Goal: Information Seeking & Learning: Compare options

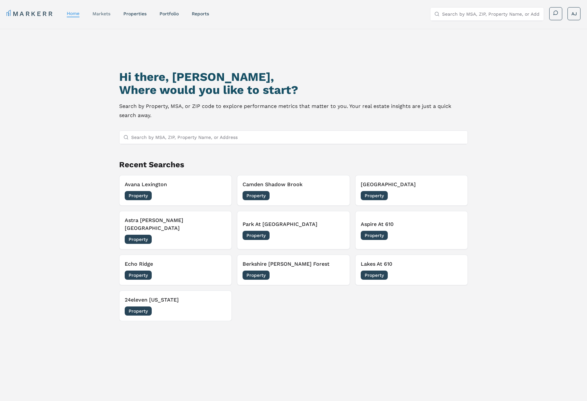
click at [103, 16] on link "markets" at bounding box center [102, 13] width 18 height 5
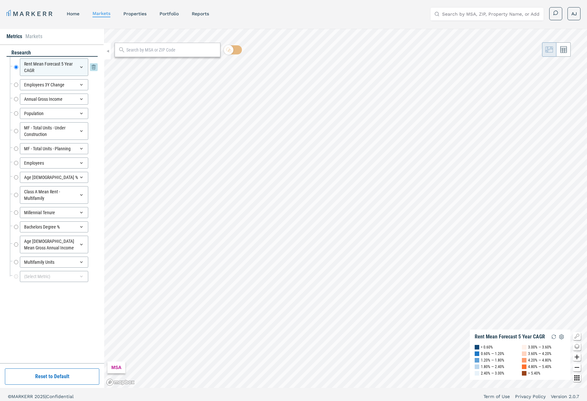
click at [73, 67] on div "Rent Mean Forecast 5 Year CAGR" at bounding box center [54, 67] width 68 height 18
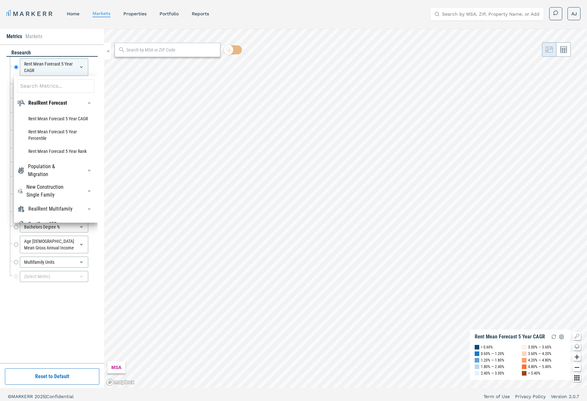
click at [72, 36] on div "Metrics Markets" at bounding box center [52, 37] width 104 height 16
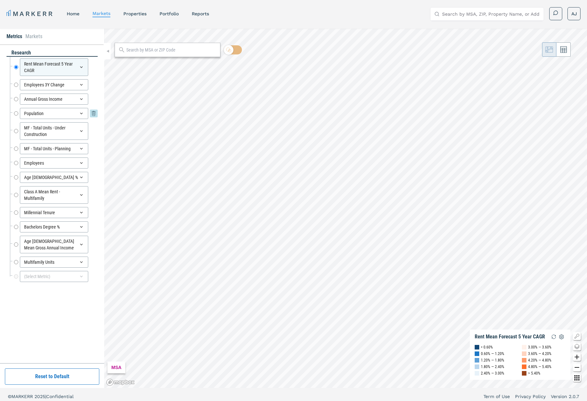
scroll to position [4, 0]
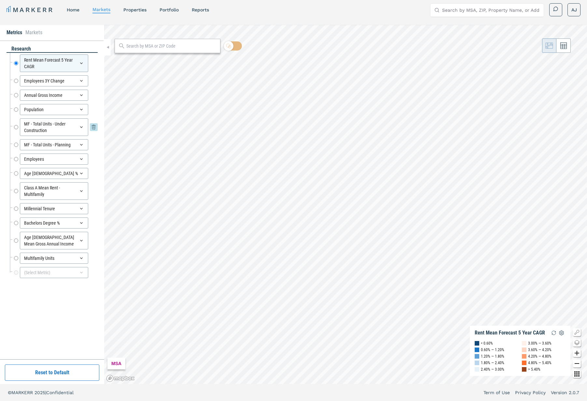
click at [18, 128] on input "MF - Total Units - Under Construction" at bounding box center [16, 127] width 4 height 18
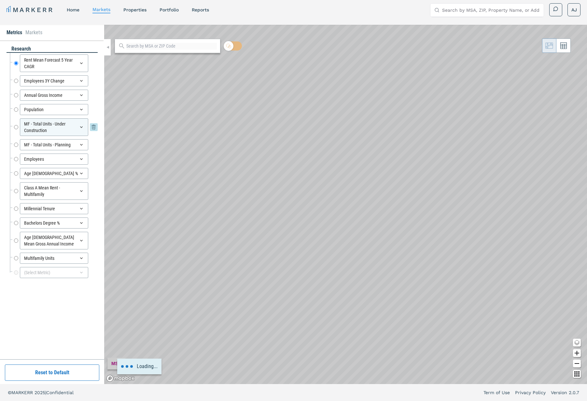
radio input "false"
radio input "true"
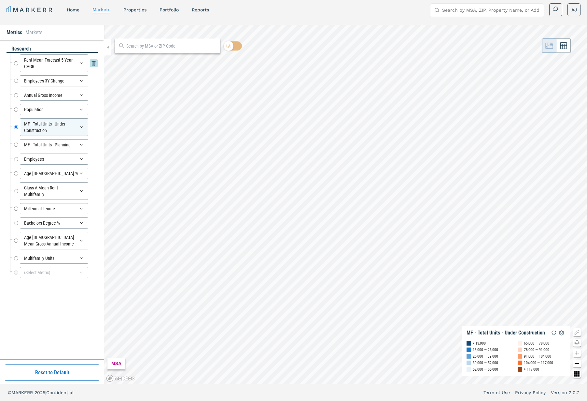
click at [16, 65] on input "Rent Mean Forecast 5 Year CAGR" at bounding box center [16, 63] width 4 height 18
radio input "true"
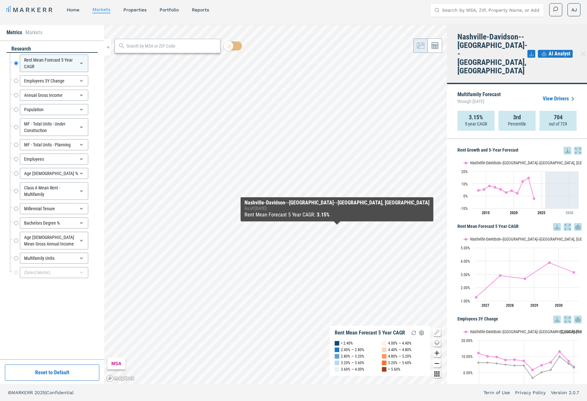
click at [580, 50] on icon at bounding box center [584, 54] width 8 height 8
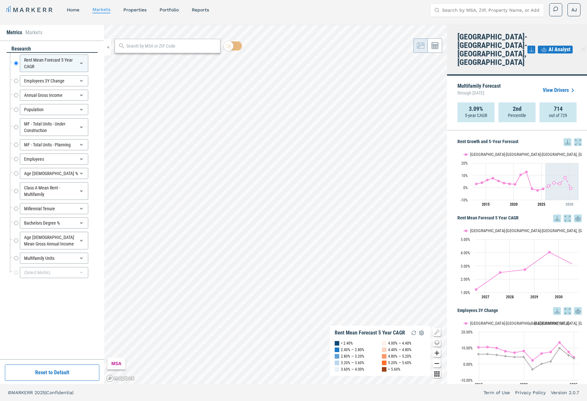
click at [580, 46] on icon at bounding box center [584, 50] width 8 height 8
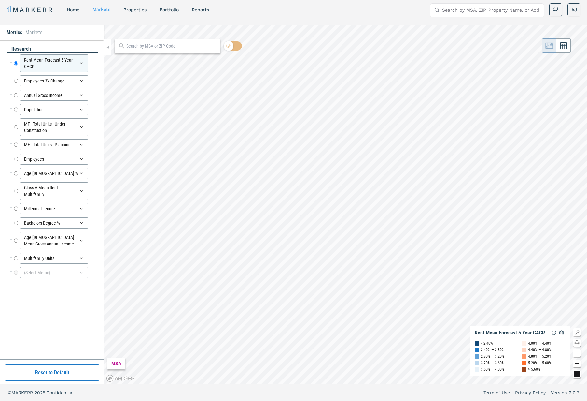
click at [145, 46] on input "text" at bounding box center [171, 46] width 91 height 7
click at [107, 50] on div at bounding box center [107, 47] width 7 height 16
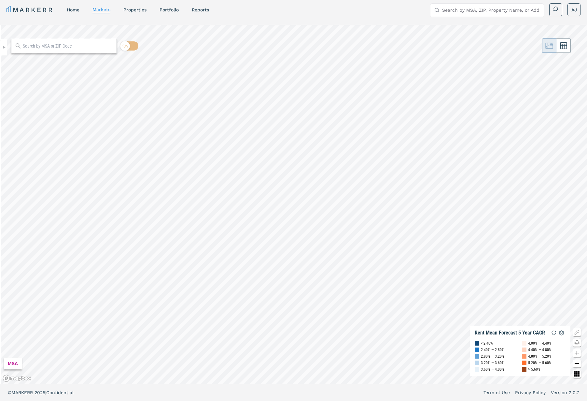
click at [4, 46] on icon at bounding box center [3, 47] width 3 height 3
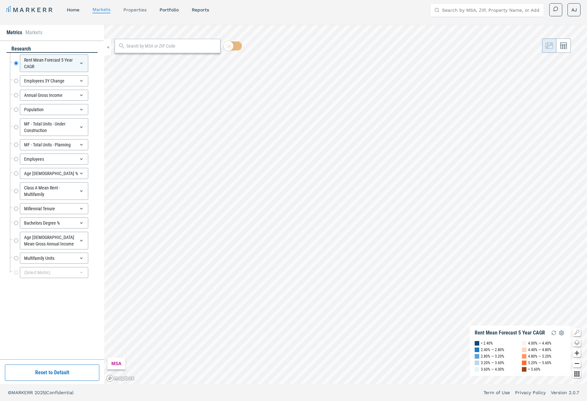
click at [137, 11] on link "properties" at bounding box center [134, 9] width 23 height 5
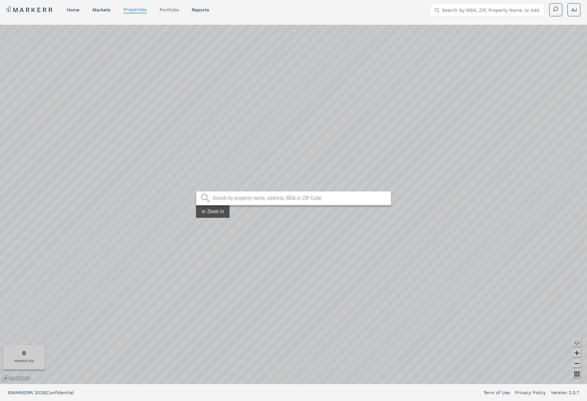
click at [174, 11] on link "Portfolio" at bounding box center [169, 9] width 19 height 5
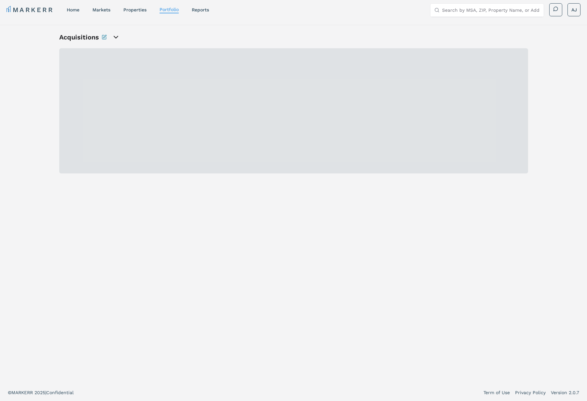
click at [73, 9] on link "home" at bounding box center [73, 9] width 13 height 5
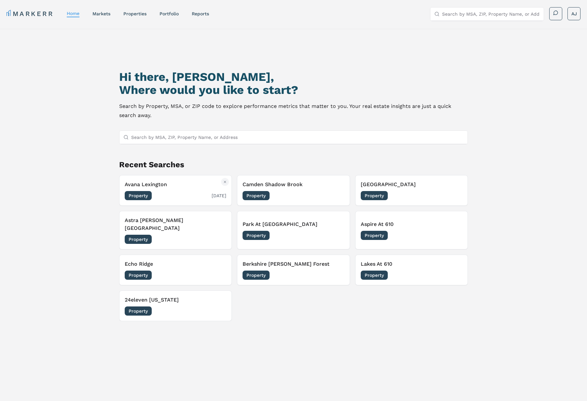
click at [180, 190] on div "Avana Lexington Property 10/01/2025" at bounding box center [176, 190] width 102 height 20
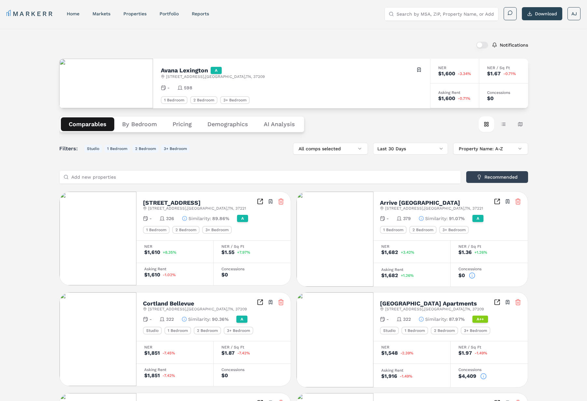
click at [181, 69] on h2 "Avana Lexington" at bounding box center [184, 70] width 47 height 6
copy h2 "Avana Lexington"
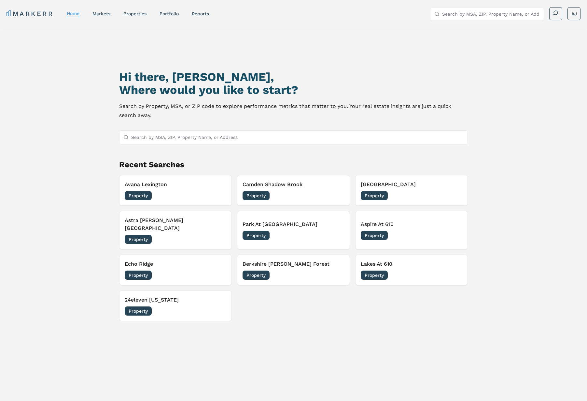
click at [204, 182] on h3 "Avana Lexington" at bounding box center [176, 184] width 102 height 8
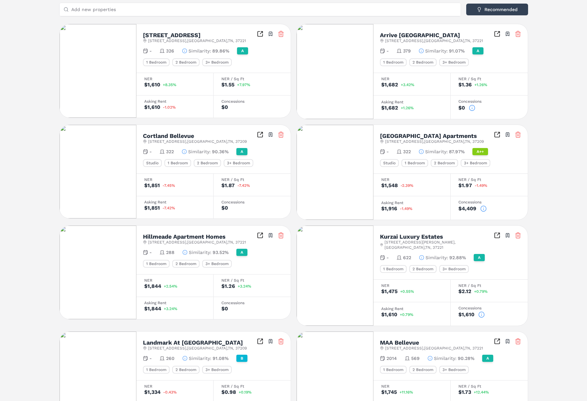
scroll to position [313, 0]
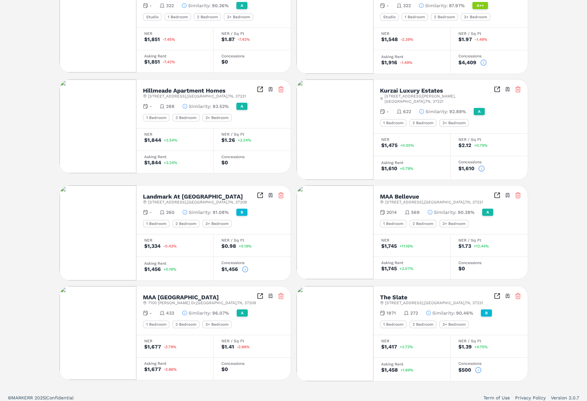
click at [182, 199] on span "100 Belle Valley Dr , Nashville , TN , 37209" at bounding box center [197, 201] width 99 height 5
click at [180, 194] on h2 "Landmark At Lyncrest Reserve" at bounding box center [193, 197] width 100 height 6
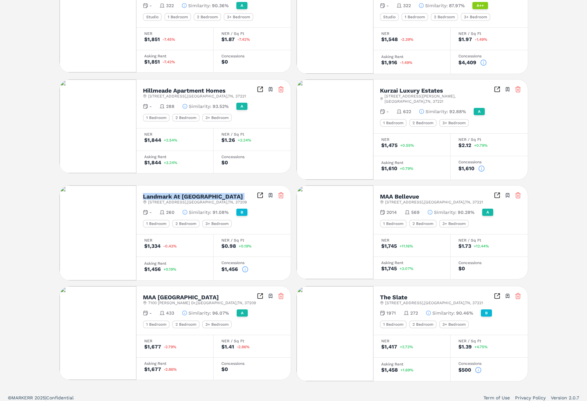
click at [180, 194] on h2 "Landmark At Lyncrest Reserve" at bounding box center [193, 197] width 100 height 6
copy div "Landmark At Lyncrest Reserve"
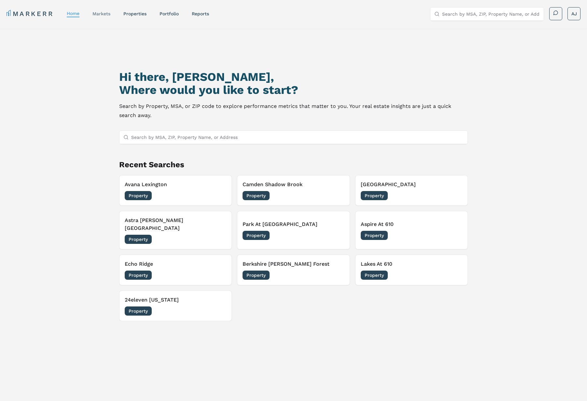
click at [104, 14] on link "markets" at bounding box center [102, 13] width 18 height 5
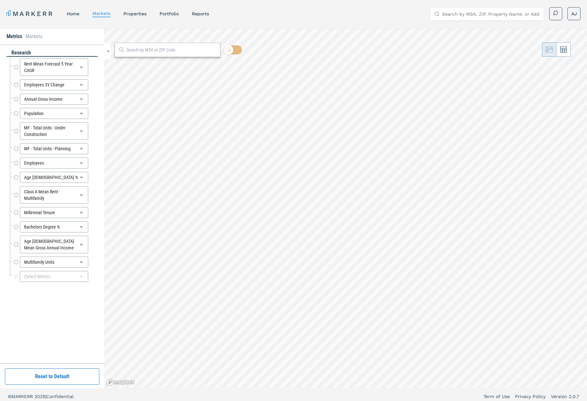
radio input "true"
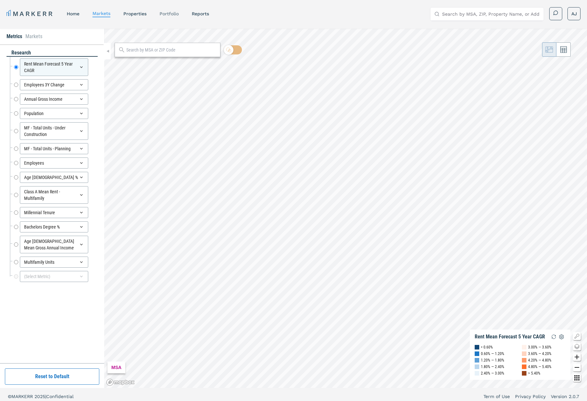
drag, startPoint x: 172, startPoint y: 20, endPoint x: 170, endPoint y: 12, distance: 8.2
click at [172, 20] on div "MARKERR home markets properties Portfolio reports Search by MSA, ZIP, Property …" at bounding box center [294, 13] width 574 height 13
drag, startPoint x: 170, startPoint y: 12, endPoint x: 174, endPoint y: 19, distance: 8.0
click at [170, 12] on link "Portfolio" at bounding box center [169, 13] width 19 height 5
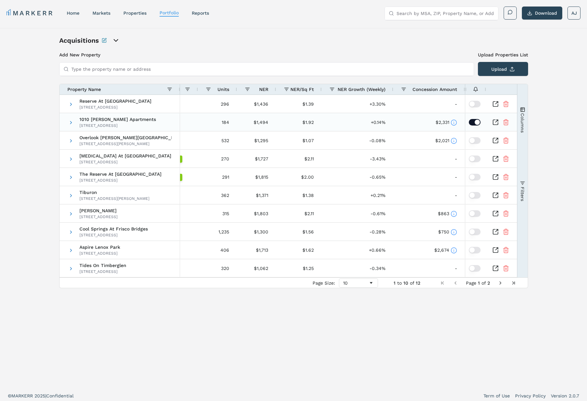
click at [454, 122] on icon at bounding box center [454, 122] width 7 height 7
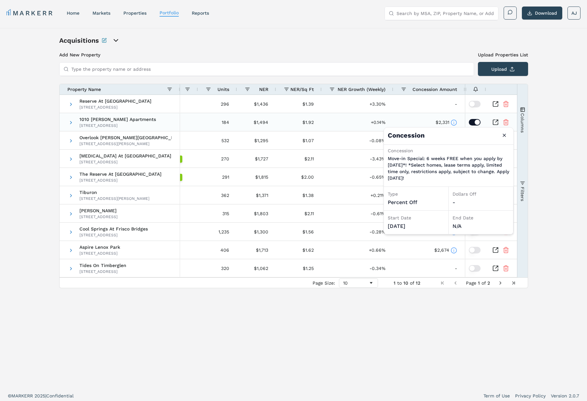
scroll to position [0, 167]
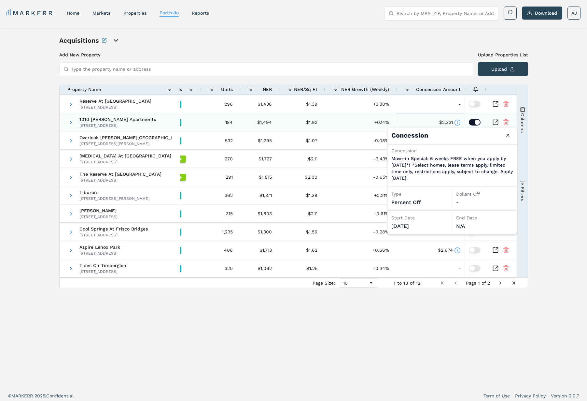
click at [455, 122] on icon at bounding box center [457, 122] width 7 height 7
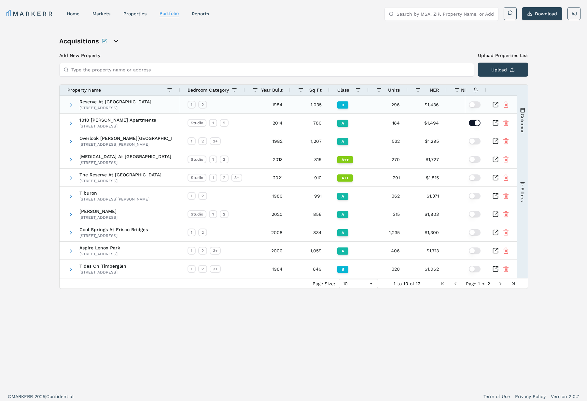
scroll to position [0, 0]
click at [269, 88] on span "Year Built" at bounding box center [272, 89] width 22 height 5
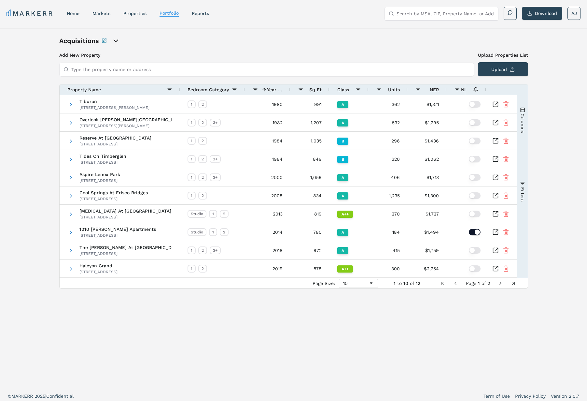
click at [269, 88] on span "Year Built" at bounding box center [275, 89] width 16 height 5
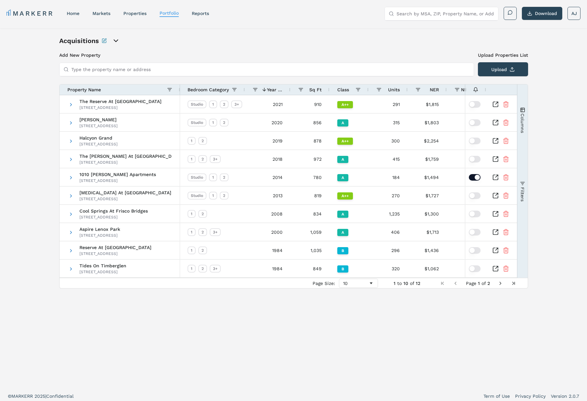
click at [266, 89] on span at bounding box center [264, 89] width 5 height 5
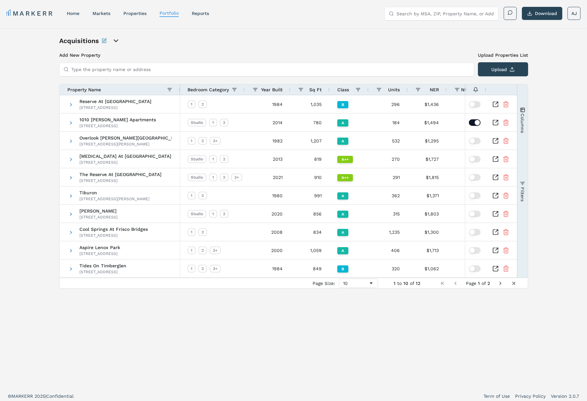
drag, startPoint x: 130, startPoint y: 90, endPoint x: 135, endPoint y: 90, distance: 5.2
click at [130, 90] on div "Property Name" at bounding box center [117, 89] width 100 height 7
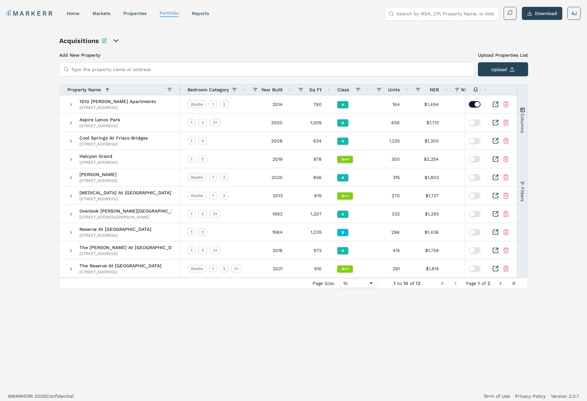
click at [135, 90] on div "Property Name 1" at bounding box center [117, 89] width 100 height 7
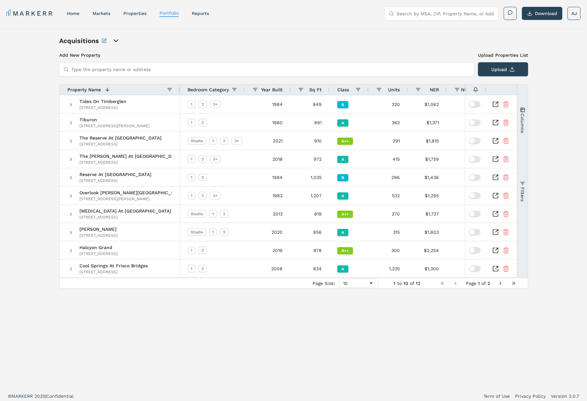
click at [288, 91] on div "Year Built" at bounding box center [268, 89] width 46 height 10
click at [276, 90] on span "Year Built" at bounding box center [272, 89] width 22 height 5
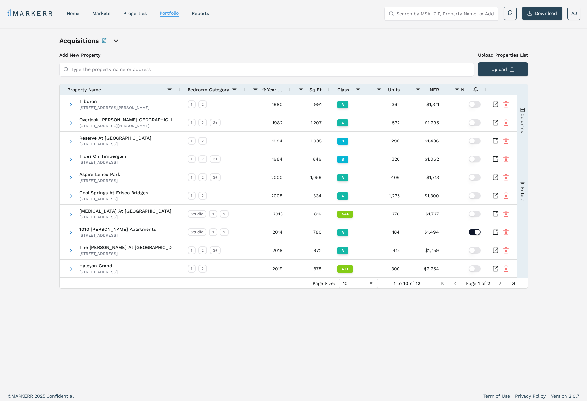
click at [275, 90] on span "Year Built" at bounding box center [275, 89] width 16 height 5
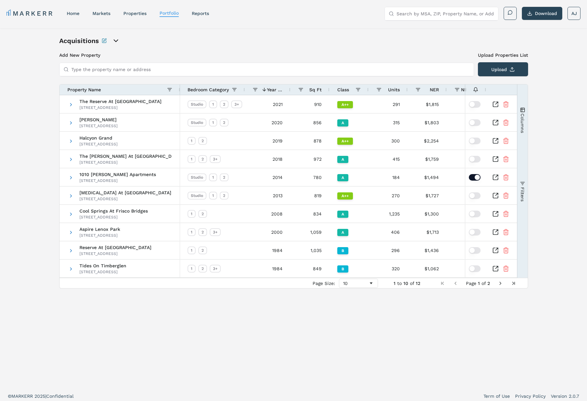
click at [109, 87] on div "Property Name" at bounding box center [117, 89] width 100 height 7
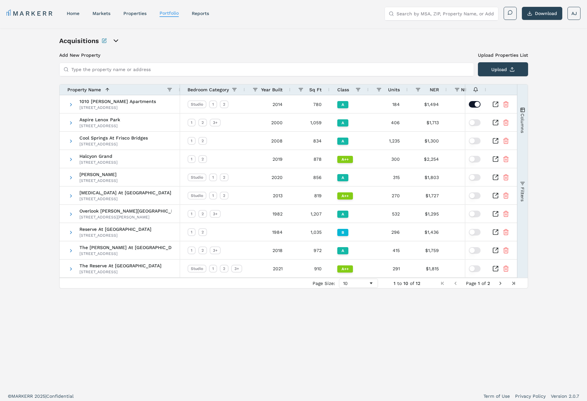
click at [109, 87] on span at bounding box center [107, 89] width 5 height 5
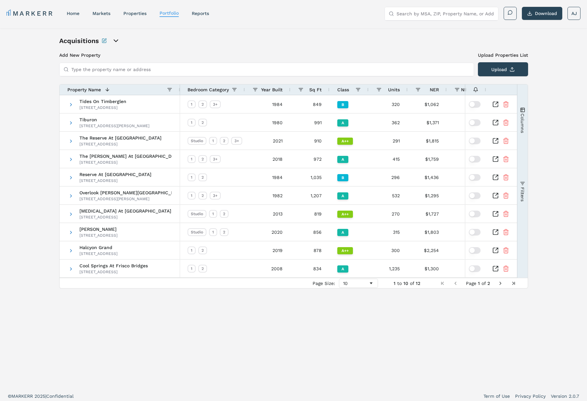
click at [278, 91] on span "Year Built" at bounding box center [272, 89] width 22 height 5
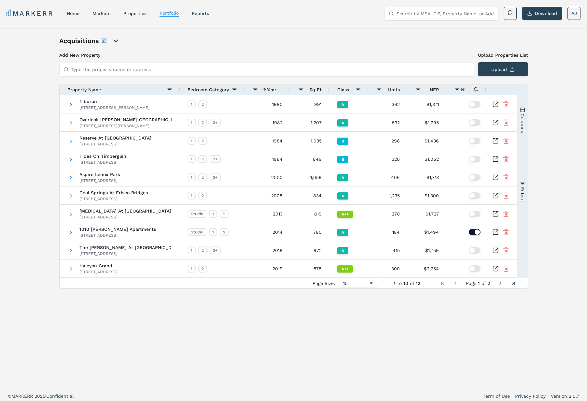
click at [278, 91] on span "Year Built" at bounding box center [275, 89] width 16 height 5
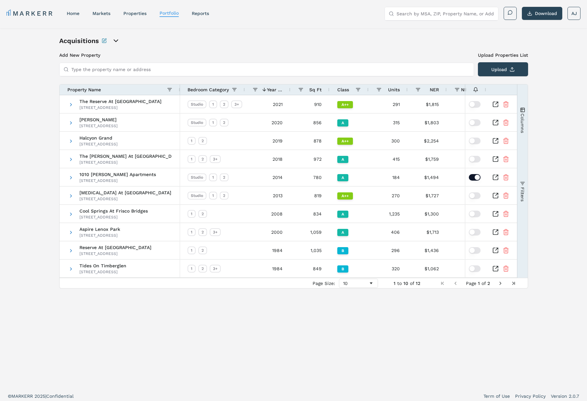
scroll to position [0, 3]
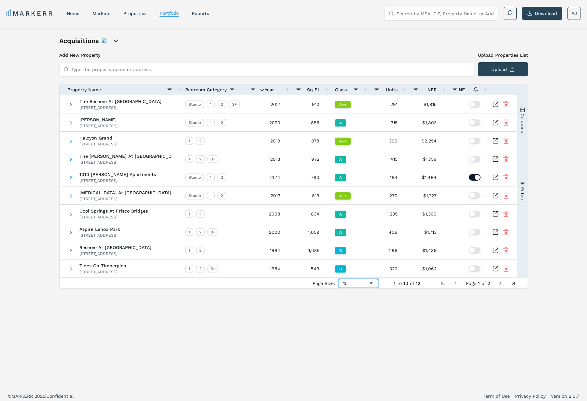
click at [357, 283] on div "10" at bounding box center [355, 283] width 25 height 5
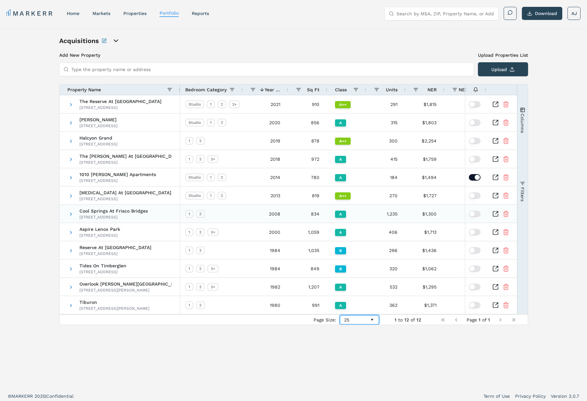
scroll to position [0, 3]
click at [73, 104] on span at bounding box center [70, 104] width 5 height 5
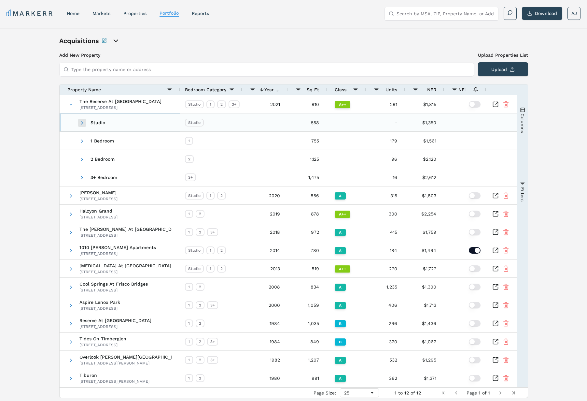
click at [83, 123] on span at bounding box center [81, 122] width 5 height 5
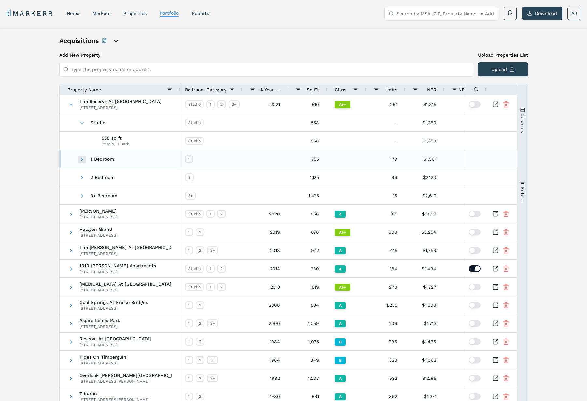
click at [82, 160] on span at bounding box center [81, 159] width 5 height 5
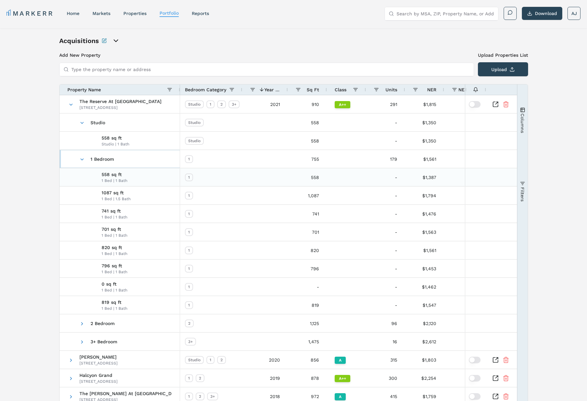
scroll to position [0, 0]
click at [81, 123] on span at bounding box center [81, 123] width 5 height 5
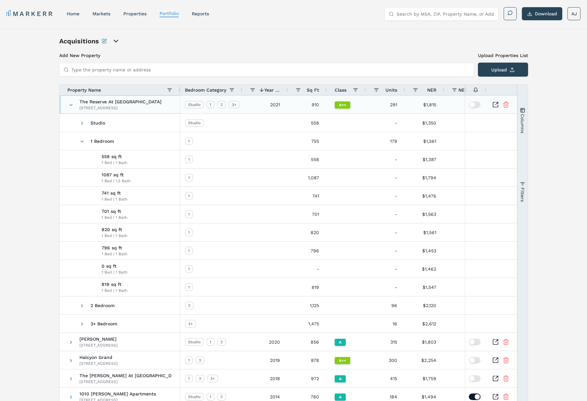
drag, startPoint x: 71, startPoint y: 105, endPoint x: 80, endPoint y: 117, distance: 15.3
click at [71, 105] on span at bounding box center [70, 104] width 5 height 5
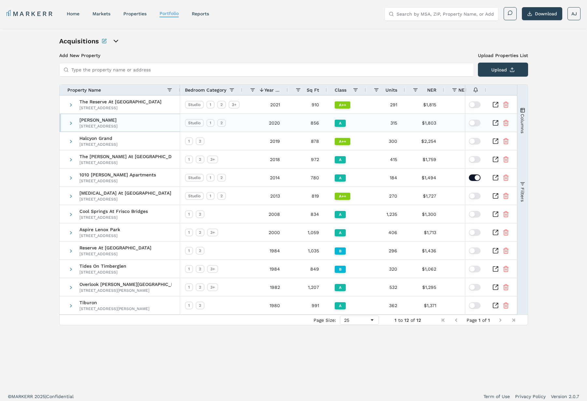
click at [94, 122] on span "Langford" at bounding box center [98, 120] width 38 height 5
click at [71, 122] on span at bounding box center [70, 123] width 5 height 5
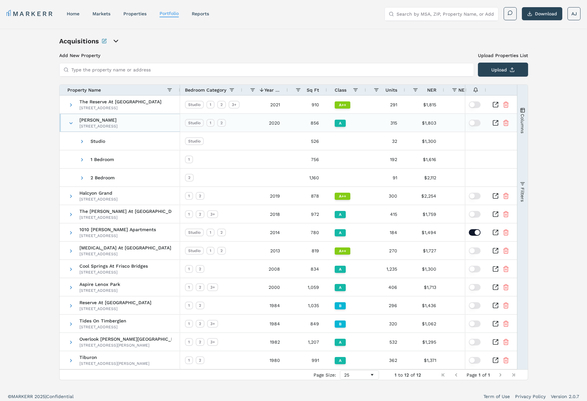
click at [71, 122] on span at bounding box center [70, 123] width 5 height 5
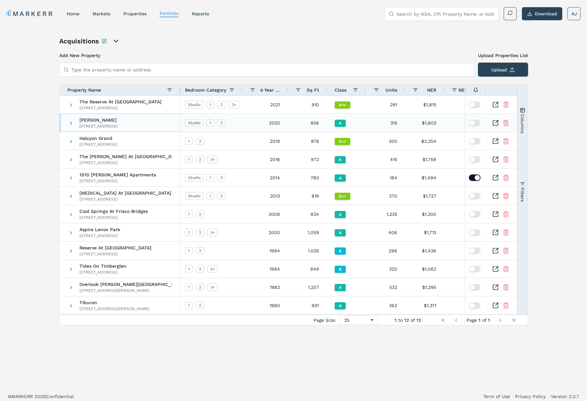
drag, startPoint x: 71, startPoint y: 122, endPoint x: 76, endPoint y: 126, distance: 6.3
click at [71, 122] on span at bounding box center [70, 123] width 5 height 5
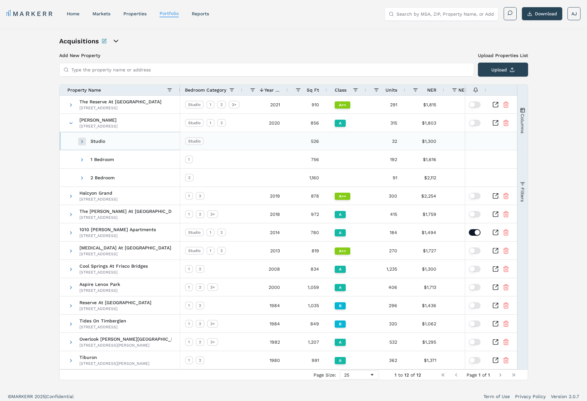
click at [80, 140] on span at bounding box center [81, 141] width 5 height 5
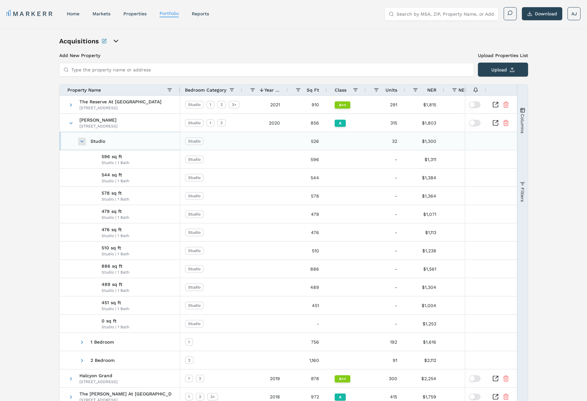
click at [80, 140] on span at bounding box center [81, 141] width 5 height 5
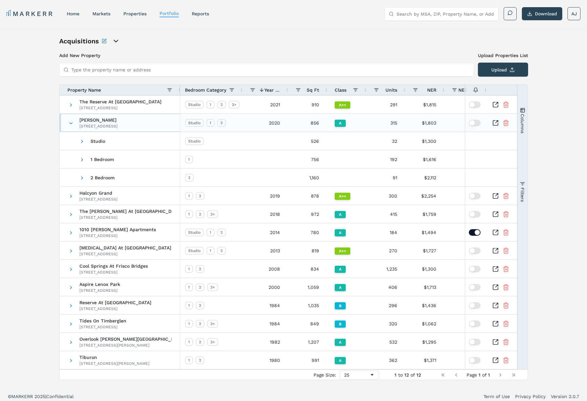
drag, startPoint x: 72, startPoint y: 123, endPoint x: 76, endPoint y: 124, distance: 4.0
click at [73, 123] on span at bounding box center [70, 123] width 5 height 5
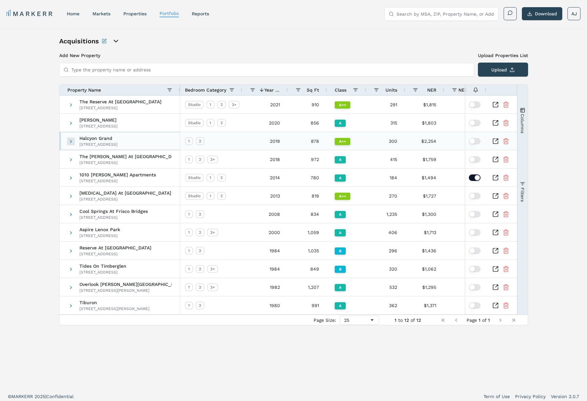
click at [69, 142] on span at bounding box center [70, 141] width 5 height 5
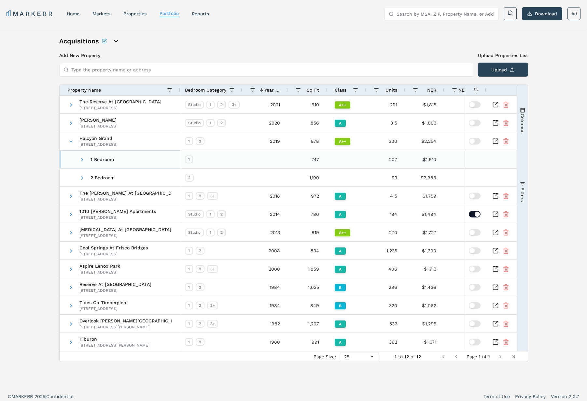
click at [78, 157] on span "1 Bedroom" at bounding box center [120, 160] width 104 height 18
click at [79, 157] on span at bounding box center [81, 159] width 5 height 5
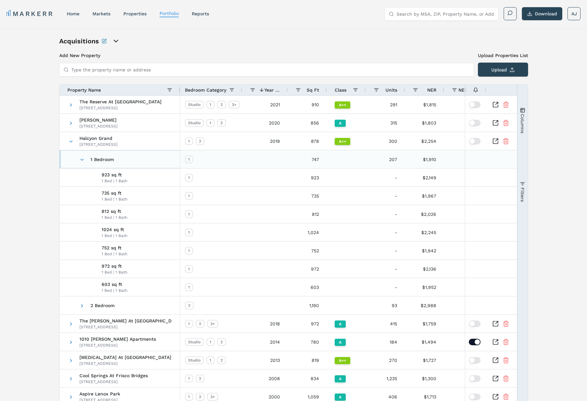
click at [79, 157] on span at bounding box center [81, 159] width 5 height 5
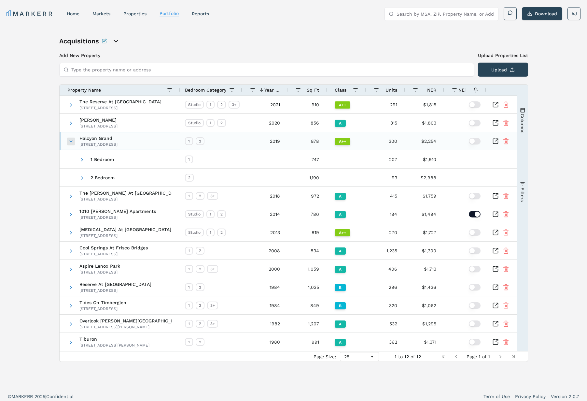
click at [68, 141] on span at bounding box center [70, 141] width 5 height 5
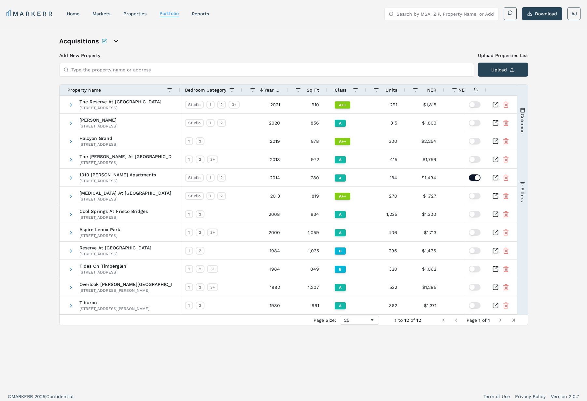
click at [71, 17] on nav "MARKERR home markets properties Portfolio reports" at bounding box center [108, 13] width 203 height 9
click at [76, 16] on link "home" at bounding box center [73, 13] width 13 height 5
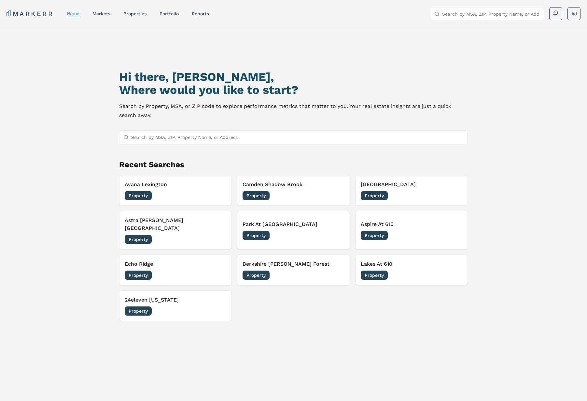
click at [169, 10] on nav "MARKERR home markets properties Portfolio reports" at bounding box center [108, 13] width 203 height 9
click at [304, 260] on h3 "Berkshire Jones Forest" at bounding box center [294, 264] width 102 height 8
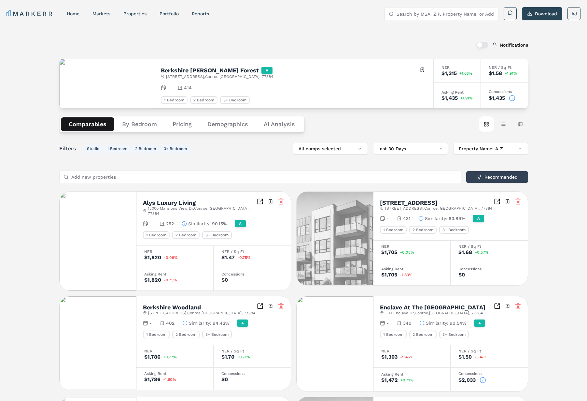
click at [513, 97] on icon at bounding box center [512, 98] width 7 height 7
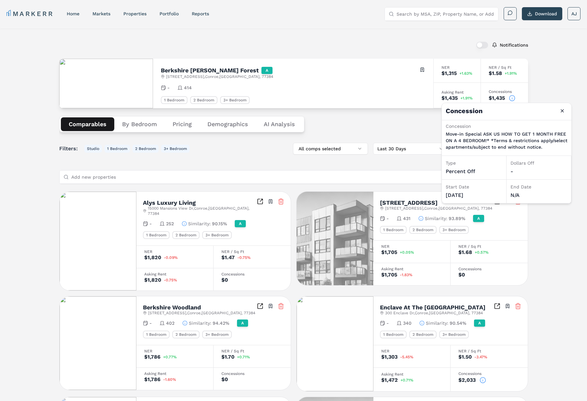
click at [349, 89] on div "- 414" at bounding box center [293, 87] width 265 height 7
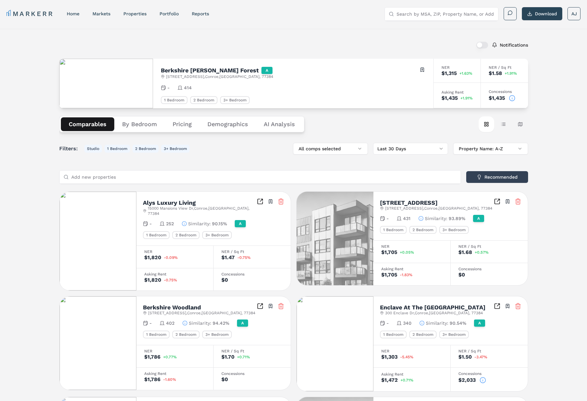
drag, startPoint x: 110, startPoint y: 229, endPoint x: 372, endPoint y: 10, distance: 341.6
click at [0, 0] on div "MARKERR home markets properties Portfolio reports Search by MSA, ZIP, Property …" at bounding box center [293, 361] width 587 height 723
click at [133, 126] on button "By Bedroom" at bounding box center [139, 124] width 50 height 14
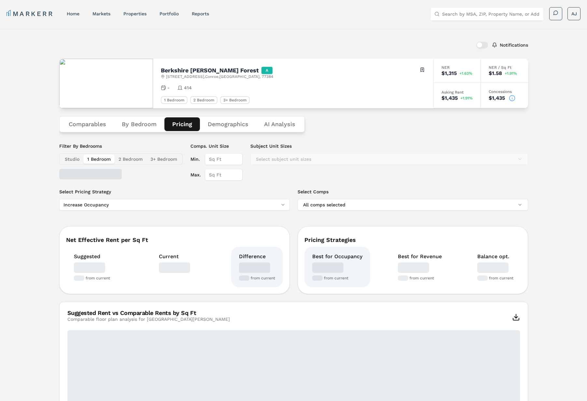
click at [183, 123] on button "Pricing" at bounding box center [183, 124] width 36 height 14
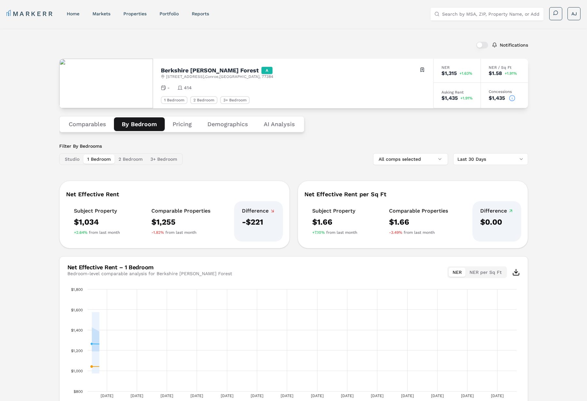
click at [139, 127] on button "By Bedroom" at bounding box center [139, 124] width 51 height 14
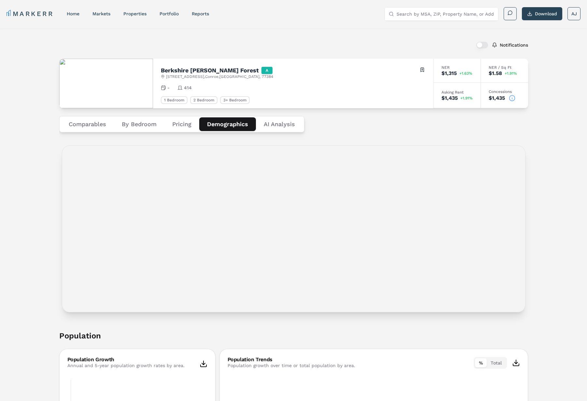
click at [211, 122] on button "Demographics" at bounding box center [227, 124] width 57 height 14
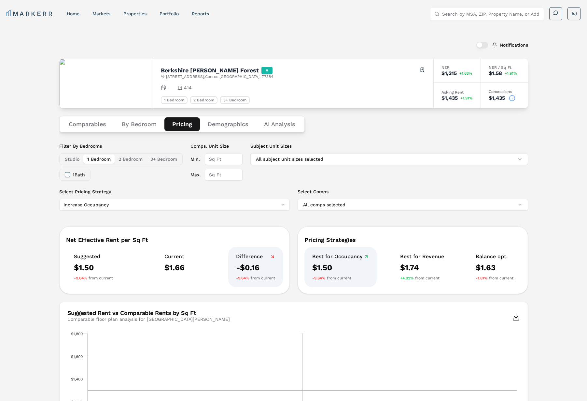
click at [181, 120] on button "Pricing" at bounding box center [183, 124] width 36 height 14
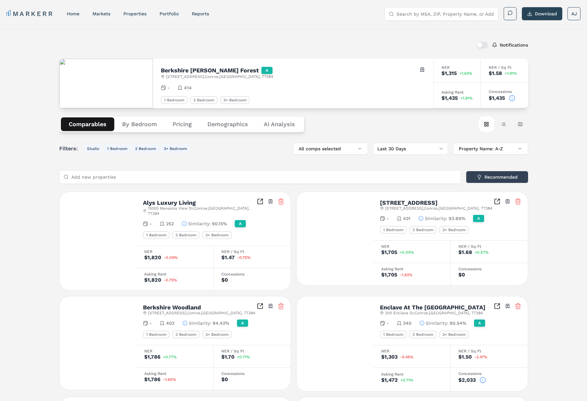
click at [80, 120] on button "Comparables" at bounding box center [87, 124] width 53 height 14
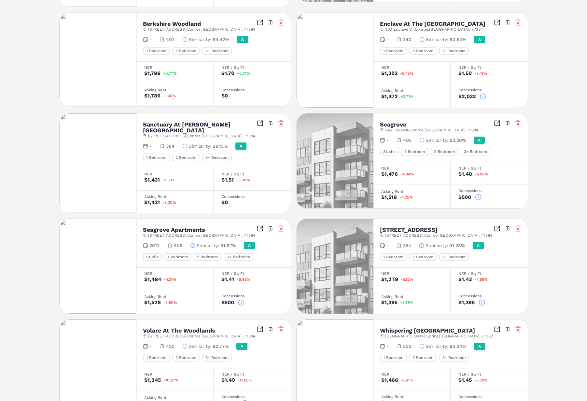
scroll to position [284, 0]
click at [421, 137] on icon "button" at bounding box center [422, 139] width 5 height 5
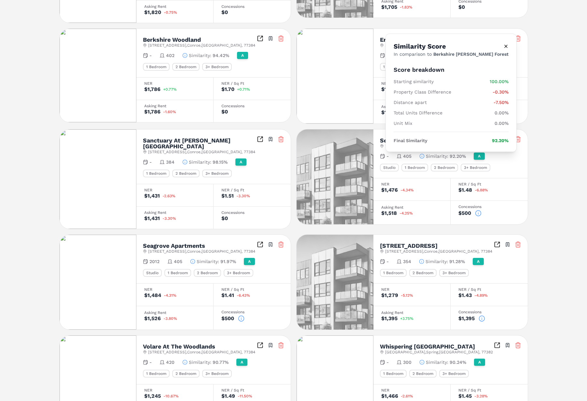
scroll to position [260, 0]
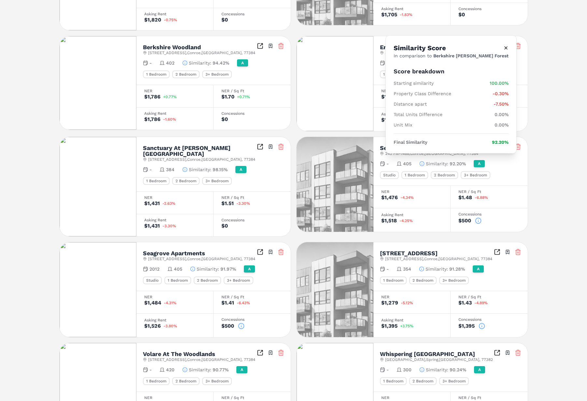
click at [422, 266] on icon "button" at bounding box center [421, 268] width 5 height 5
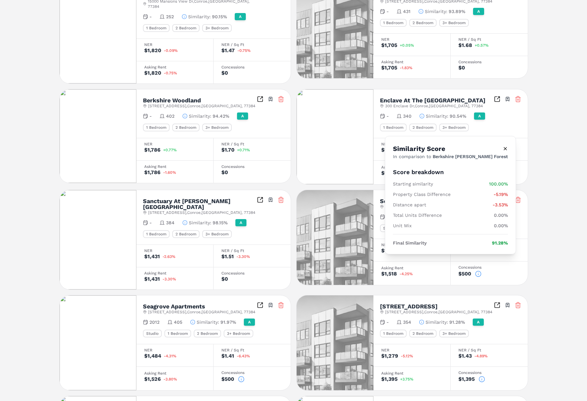
scroll to position [0, 0]
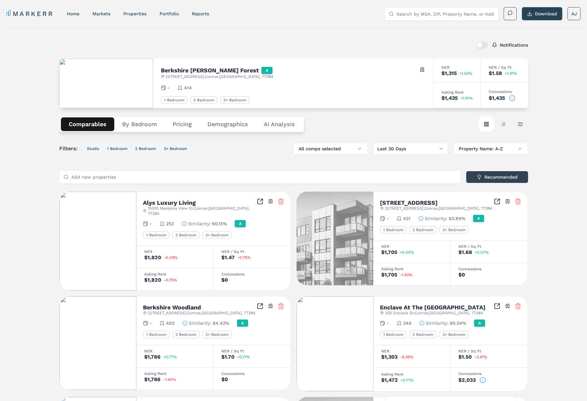
click at [188, 220] on div "Similarity : 90.15%" at bounding box center [204, 223] width 45 height 7
click at [365, 107] on div "Berkshire Jones Forest A 2477 FM 1488 Rd , Conroe , TX , 77384 Toggle portfolio…" at bounding box center [293, 84] width 281 height 50
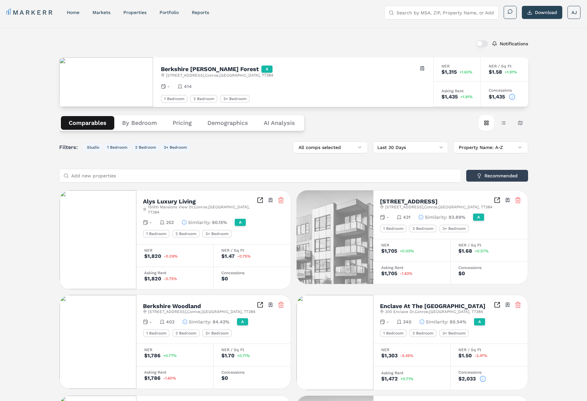
scroll to position [2, 0]
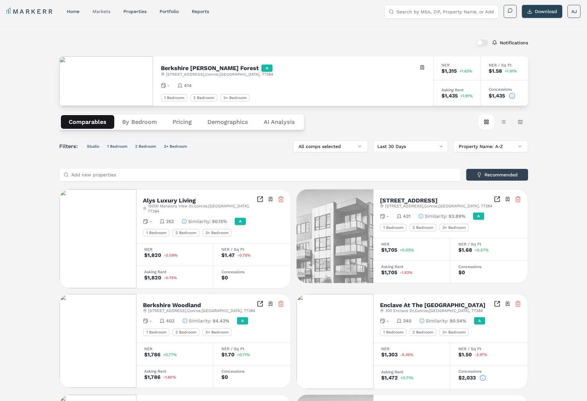
click at [105, 13] on link "markets" at bounding box center [102, 11] width 18 height 5
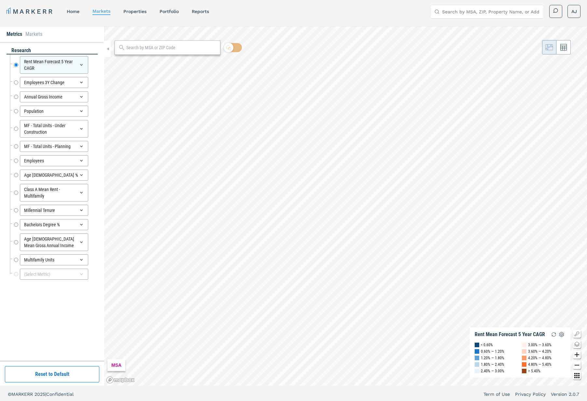
click at [55, 253] on div "Multifamily Units Multifamily Units" at bounding box center [54, 259] width 88 height 14
click at [57, 257] on div "Multifamily Units" at bounding box center [54, 259] width 68 height 11
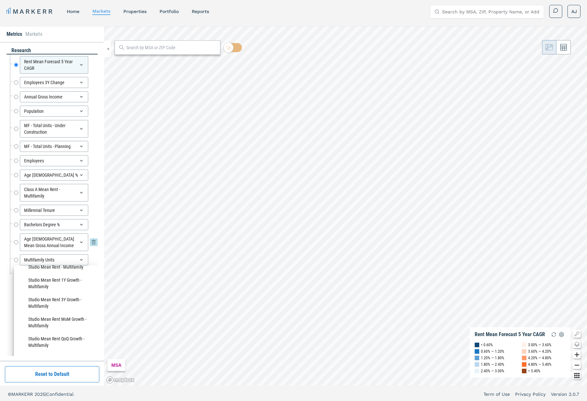
scroll to position [492, 0]
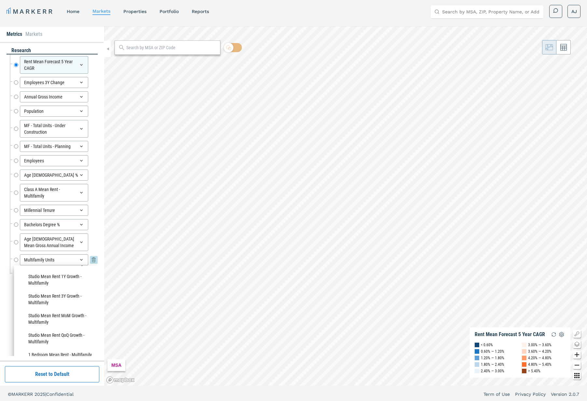
click at [92, 259] on icon at bounding box center [93, 260] width 3 height 4
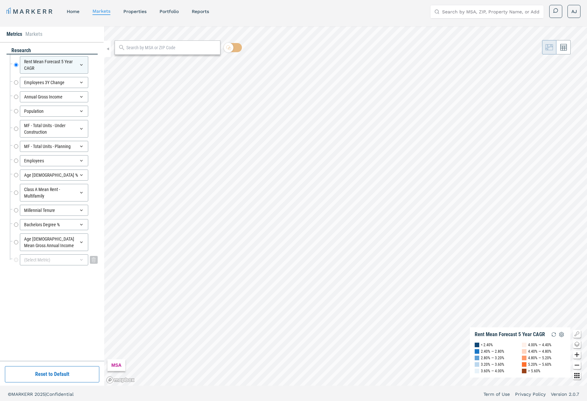
click at [59, 258] on div "(Select Metric)" at bounding box center [54, 259] width 68 height 11
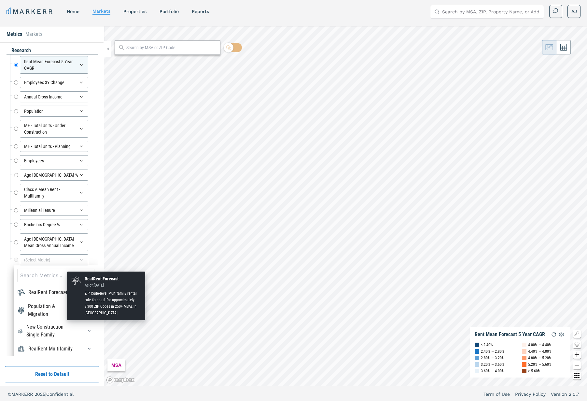
scroll to position [12, 0]
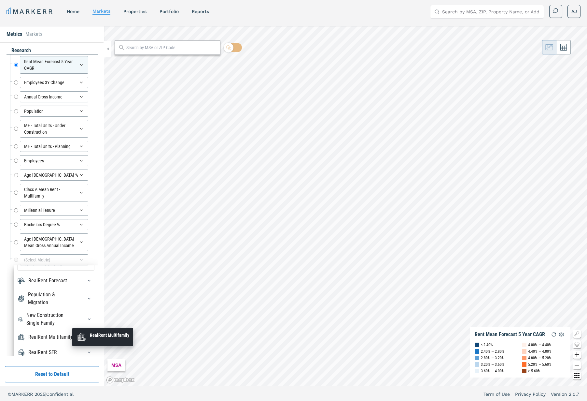
drag, startPoint x: 57, startPoint y: 337, endPoint x: 62, endPoint y: 332, distance: 6.7
click at [59, 334] on div "RealRent Multifamily" at bounding box center [50, 337] width 44 height 8
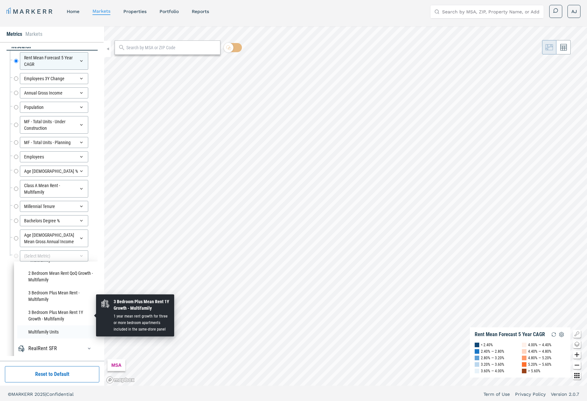
scroll to position [4, 0]
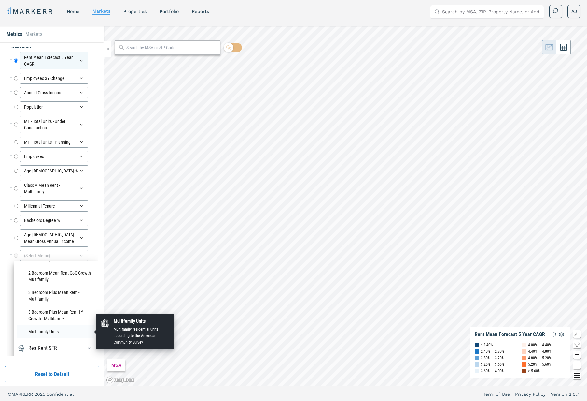
click at [57, 332] on li "Multifamily Units" at bounding box center [55, 331] width 77 height 13
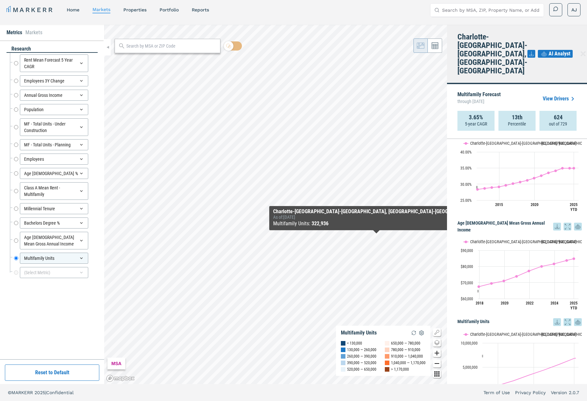
scroll to position [1021, 0]
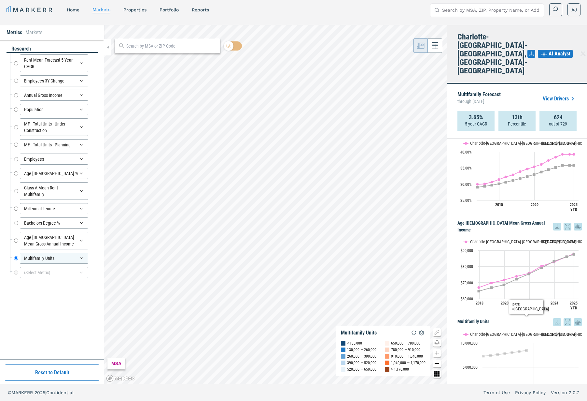
click at [550, 326] on rect "Interactive chart" at bounding box center [520, 366] width 124 height 81
click at [546, 332] on text "USA" at bounding box center [559, 334] width 35 height 5
click at [540, 326] on rect "Interactive chart" at bounding box center [520, 366] width 124 height 81
click at [543, 332] on text "USA" at bounding box center [559, 334] width 35 height 5
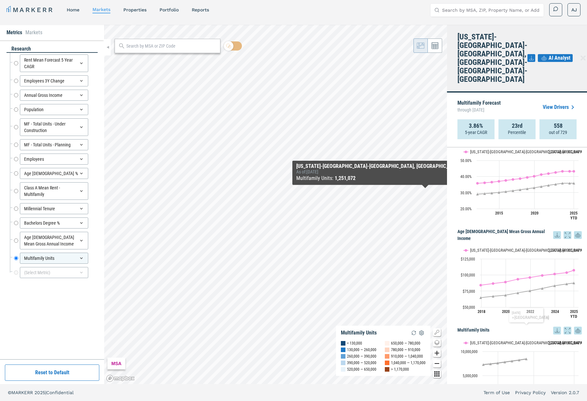
click at [552, 340] on text "USA" at bounding box center [566, 342] width 35 height 5
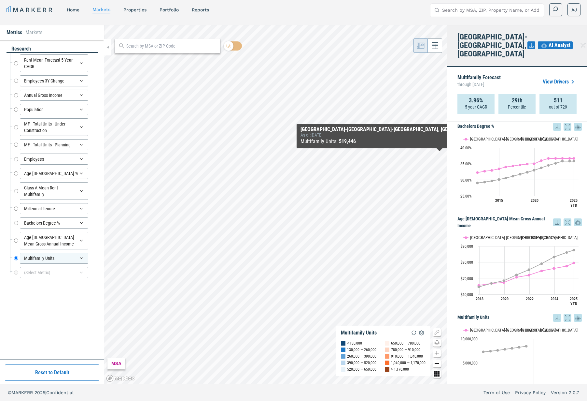
scroll to position [1008, 0]
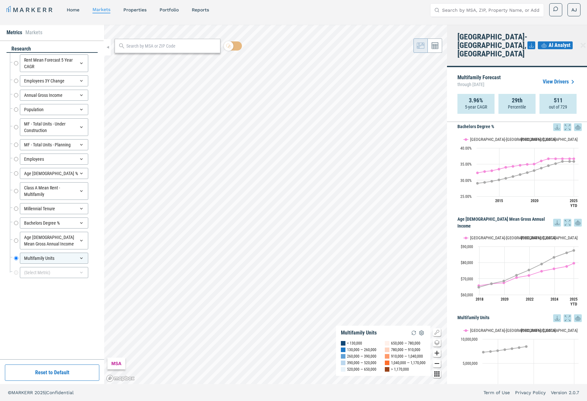
click at [554, 78] on link "View Drivers" at bounding box center [560, 82] width 34 height 8
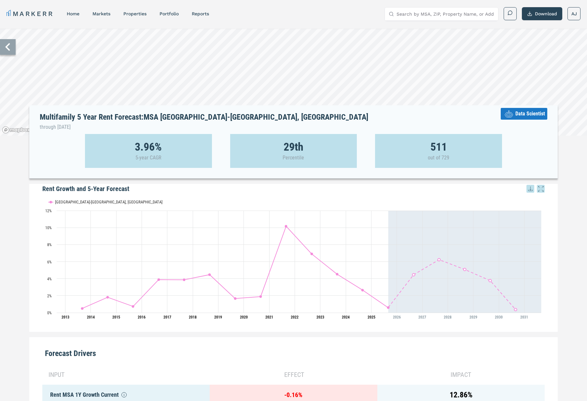
click at [150, 9] on nav "MARKERR home markets properties Portfolio reports" at bounding box center [108, 13] width 203 height 9
click at [176, 14] on link "Portfolio" at bounding box center [169, 13] width 19 height 5
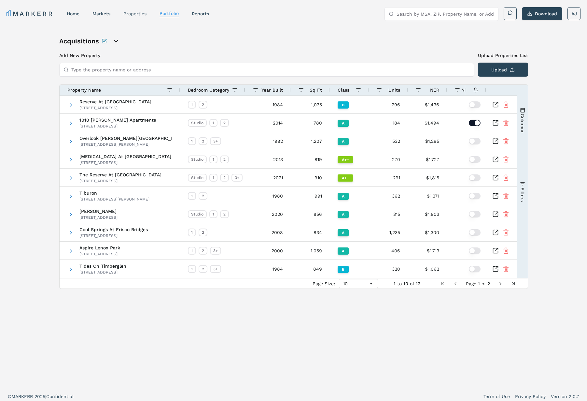
click at [144, 13] on link "properties" at bounding box center [134, 13] width 23 height 5
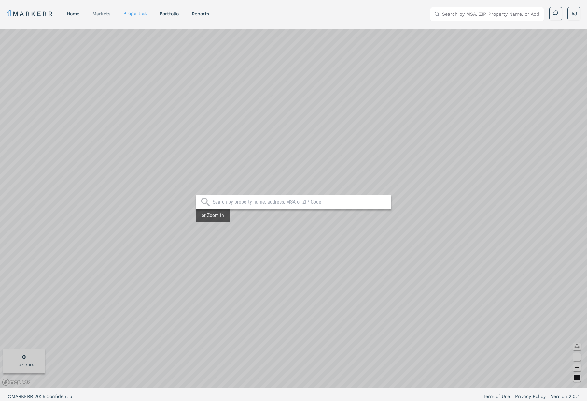
click at [100, 16] on link "markets" at bounding box center [102, 13] width 18 height 5
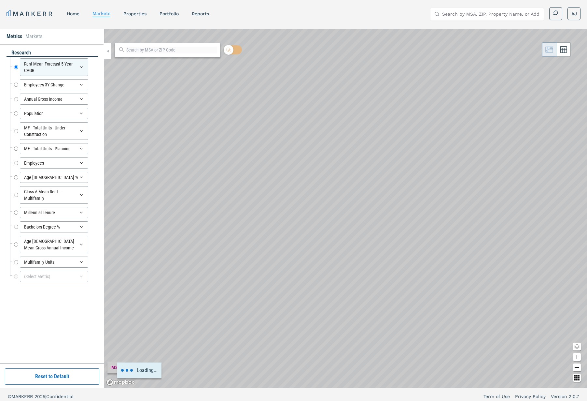
scroll to position [0, 0]
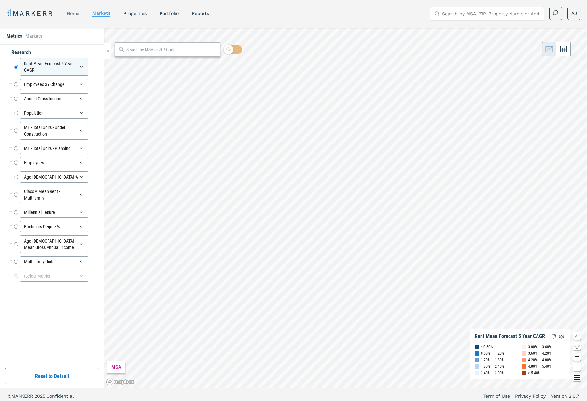
click at [72, 13] on link "home" at bounding box center [73, 13] width 13 height 5
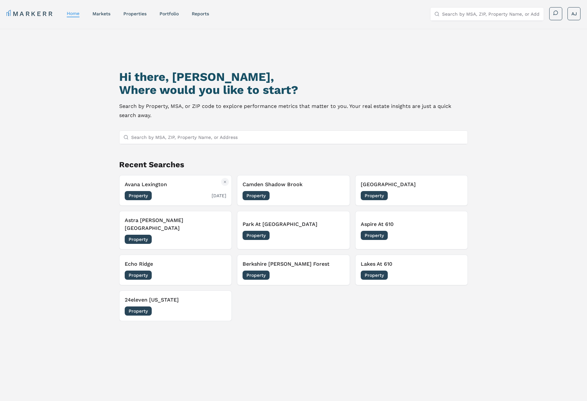
click at [186, 196] on div "Property 10/01/2025" at bounding box center [176, 195] width 102 height 9
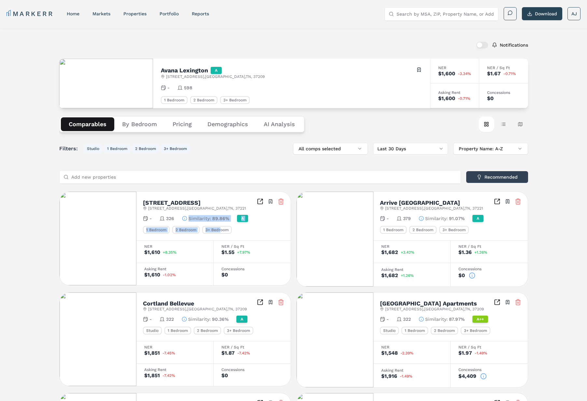
drag, startPoint x: 220, startPoint y: 228, endPoint x: 189, endPoint y: 219, distance: 32.6
click at [179, 220] on div "865 Bellevue Road 865 Bellevue Rd , Nashville , TN , 37221 Toggle portfolio men…" at bounding box center [214, 216] width 154 height 49
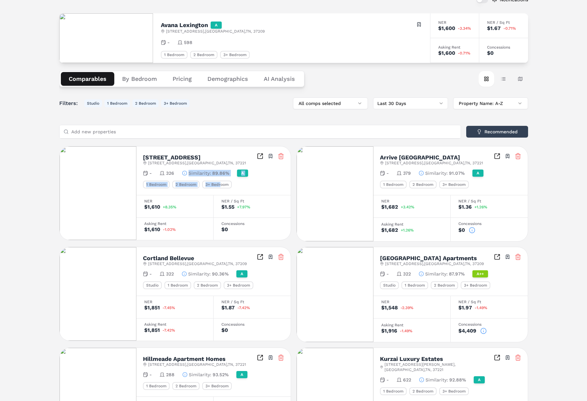
scroll to position [53, 0]
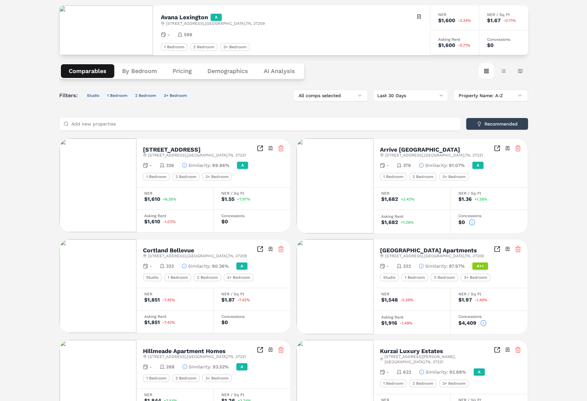
click at [472, 223] on icon at bounding box center [472, 222] width 7 height 7
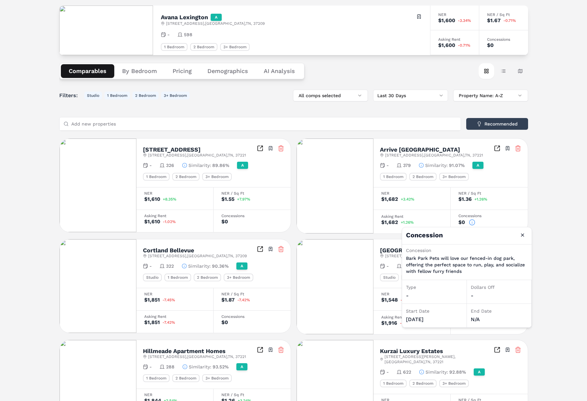
click at [551, 226] on div "Notifications Avana Lexington A 510 Old Hickory Blvd , Nashville , TN , 37209 T…" at bounding box center [293, 313] width 587 height 674
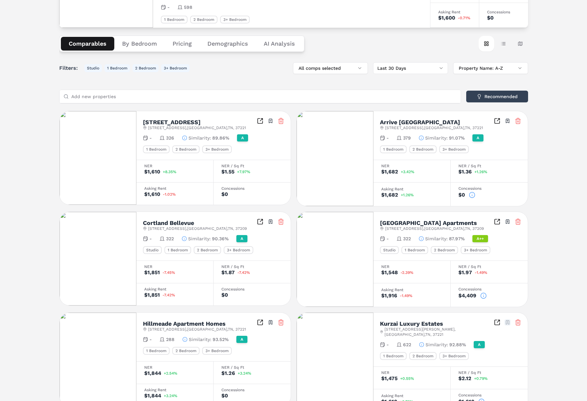
scroll to position [108, 0]
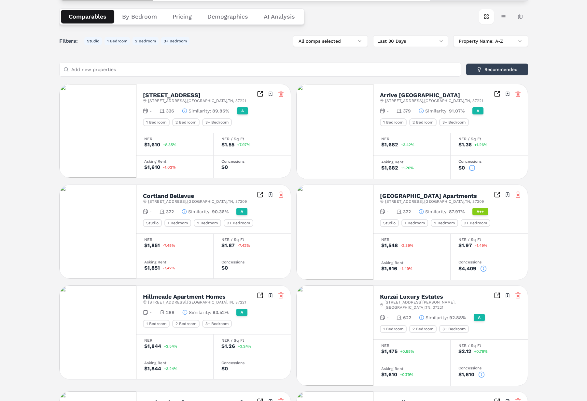
click at [485, 269] on icon at bounding box center [484, 268] width 7 height 7
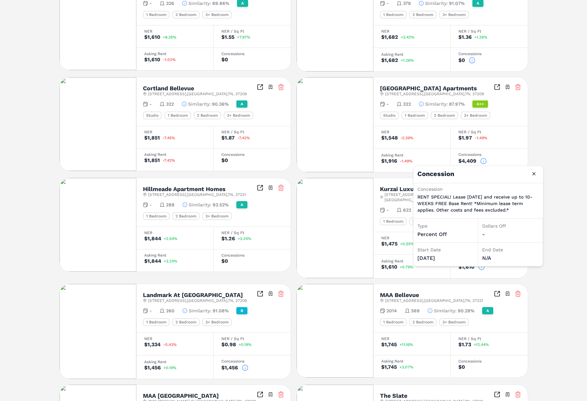
scroll to position [216, 0]
click at [546, 241] on div "Concession Close Concession RENT SPECIAL! Lease Today and receive up to 10-WEEK…" at bounding box center [483, 215] width 141 height 101
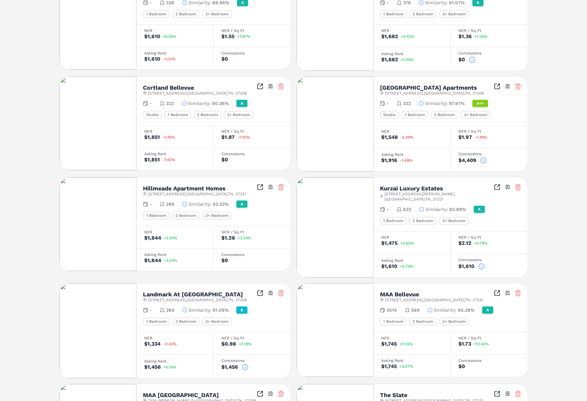
drag, startPoint x: 481, startPoint y: 264, endPoint x: 480, endPoint y: 260, distance: 3.3
click at [481, 263] on icon at bounding box center [482, 266] width 7 height 7
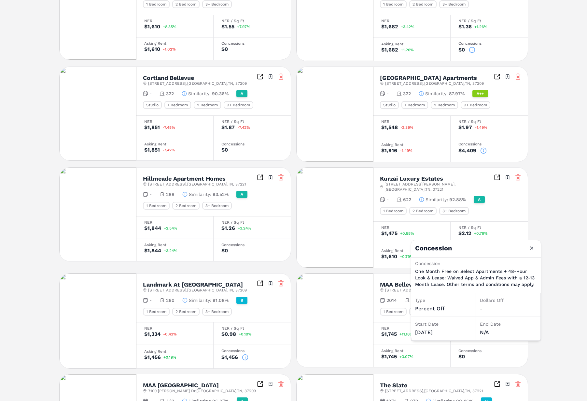
scroll to position [313, 0]
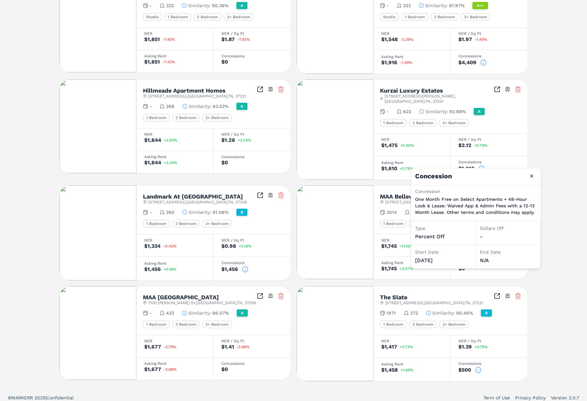
click at [480, 367] on icon at bounding box center [478, 370] width 7 height 7
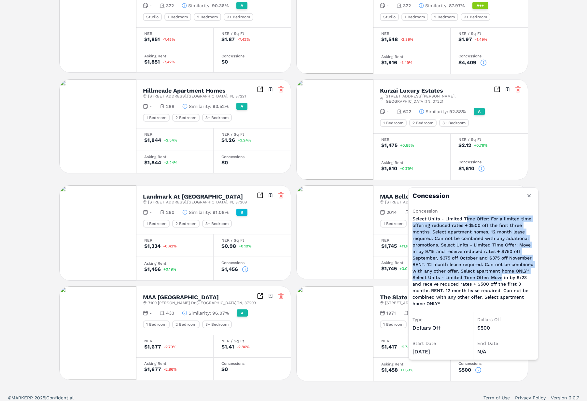
drag, startPoint x: 465, startPoint y: 219, endPoint x: 509, endPoint y: 276, distance: 72.0
click at [501, 279] on p "Select Units - Limited Time Offer: For a limited time offering reduced rates + …" at bounding box center [474, 260] width 122 height 91
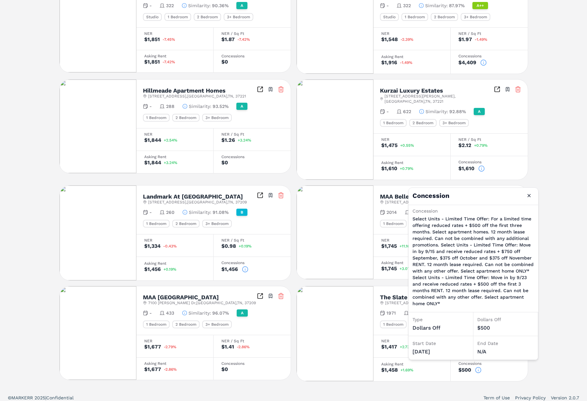
click at [558, 260] on div "Notifications Avana Lexington A 510 Old Hickory Blvd , Nashville , TN , 37209 T…" at bounding box center [293, 52] width 587 height 674
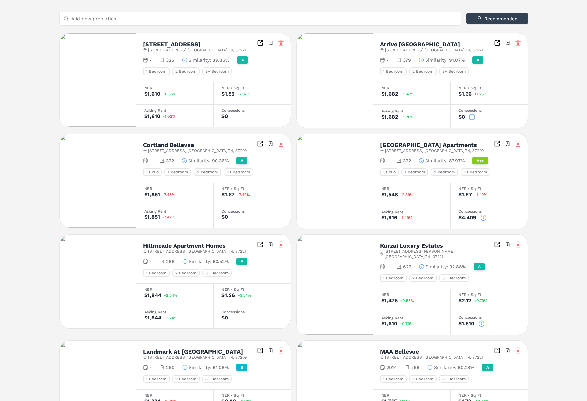
scroll to position [160, 0]
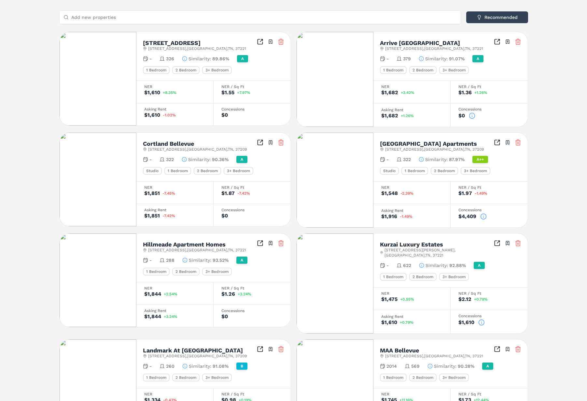
click at [472, 117] on icon at bounding box center [472, 116] width 0 height 1
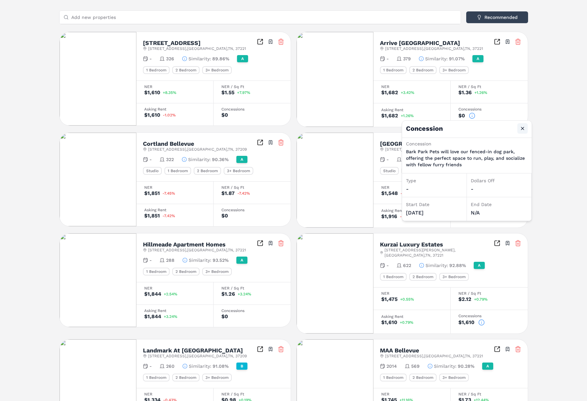
click at [522, 129] on button "Close" at bounding box center [523, 128] width 10 height 10
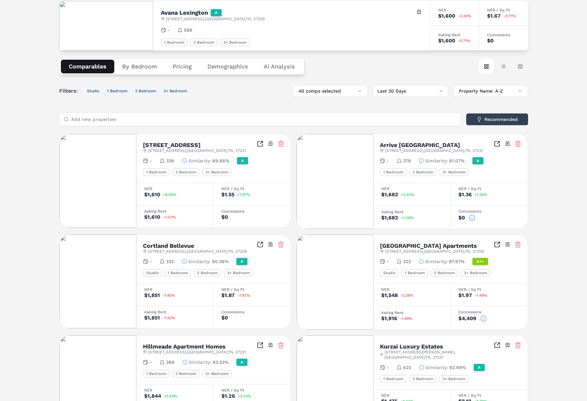
scroll to position [0, 0]
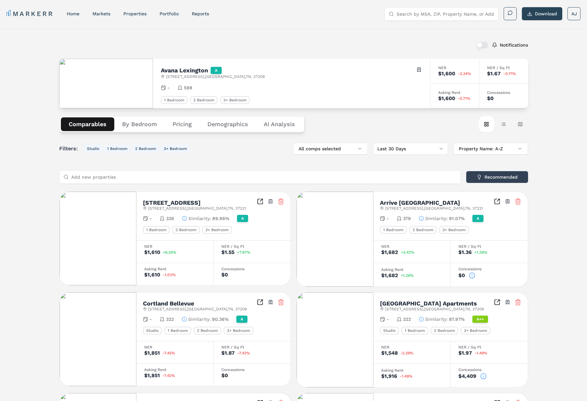
click at [473, 274] on icon at bounding box center [472, 275] width 7 height 7
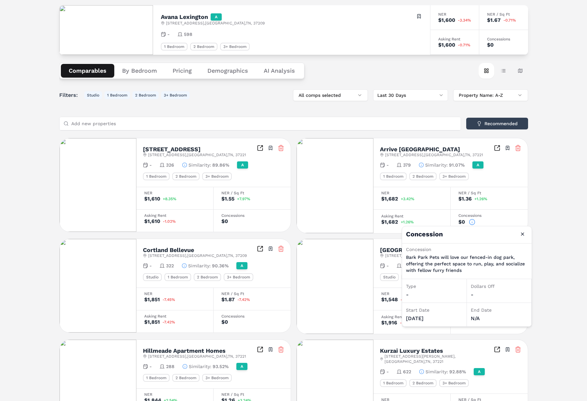
scroll to position [54, 0]
drag, startPoint x: 429, startPoint y: 309, endPoint x: 450, endPoint y: 315, distance: 21.5
click at [450, 315] on div "Start Date 09/03/2025" at bounding box center [434, 315] width 65 height 24
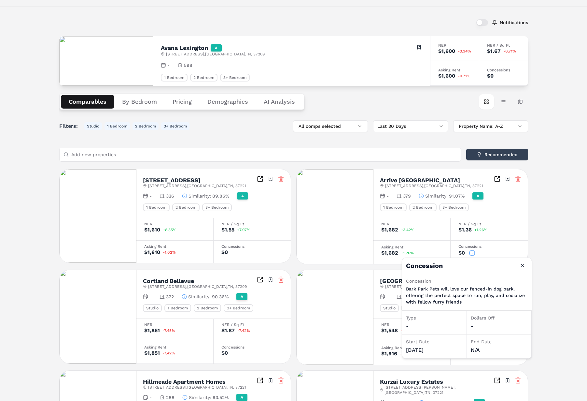
click at [384, 142] on div "Filters: Studio 1 Bedroom 2 Bedroom 3+ Bedroom All comps selected Last 30 Days …" at bounding box center [293, 396] width 469 height 552
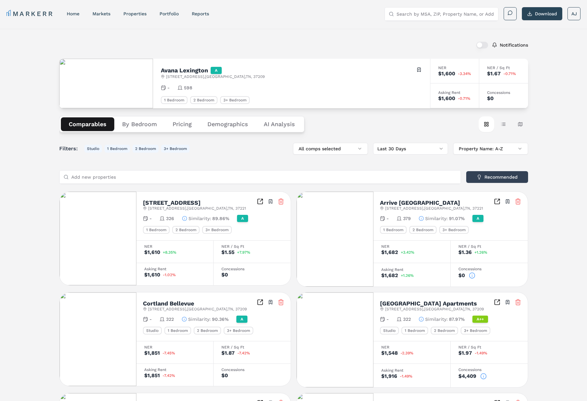
scroll to position [2, 0]
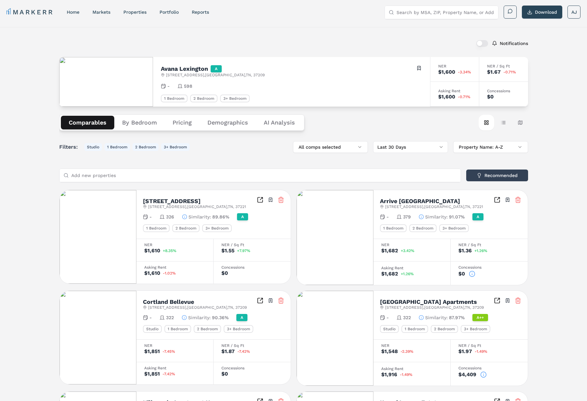
click at [426, 113] on div "Comparables By Bedroom Pricing Demographics AI Analysis Card view Table view Ma…" at bounding box center [293, 123] width 469 height 32
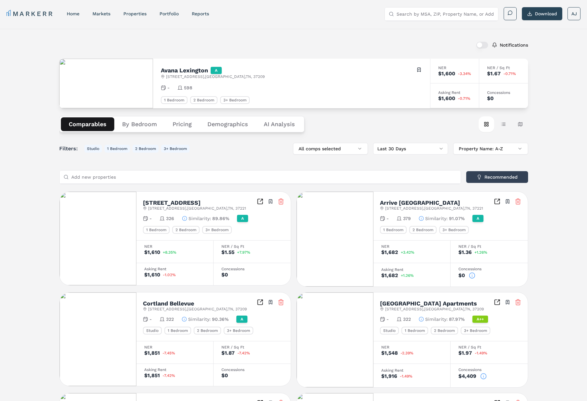
drag, startPoint x: 460, startPoint y: 122, endPoint x: 473, endPoint y: 121, distance: 13.1
click at [468, 121] on div "Comparables By Bedroom Pricing Demographics AI Analysis Card view Table view Ma…" at bounding box center [293, 124] width 469 height 32
click at [506, 125] on button "Table view" at bounding box center [504, 124] width 16 height 16
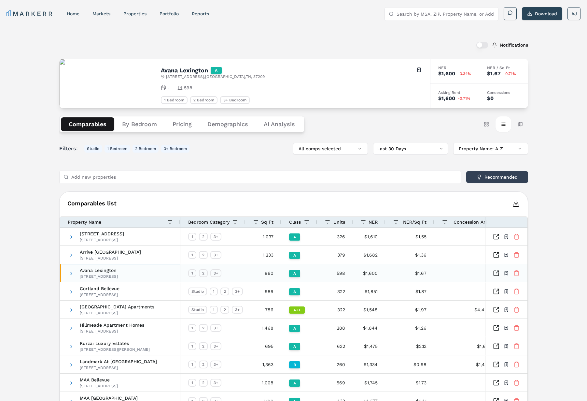
click at [67, 271] on div "Avana Lexington 510 Old Hickory Blvd, Nashville, TN 37209" at bounding box center [120, 273] width 121 height 18
drag, startPoint x: 68, startPoint y: 272, endPoint x: 80, endPoint y: 270, distance: 12.2
click at [69, 271] on span at bounding box center [71, 273] width 5 height 5
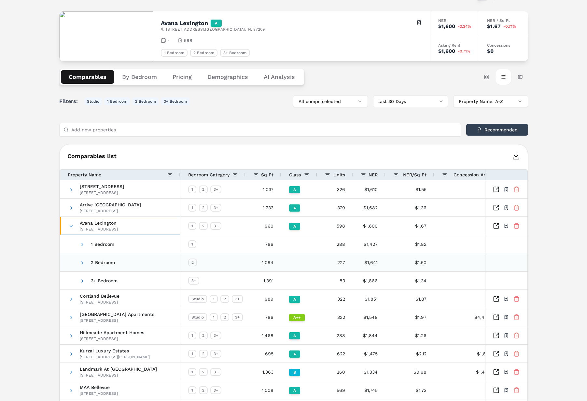
scroll to position [48, 0]
click at [81, 245] on span at bounding box center [82, 243] width 5 height 5
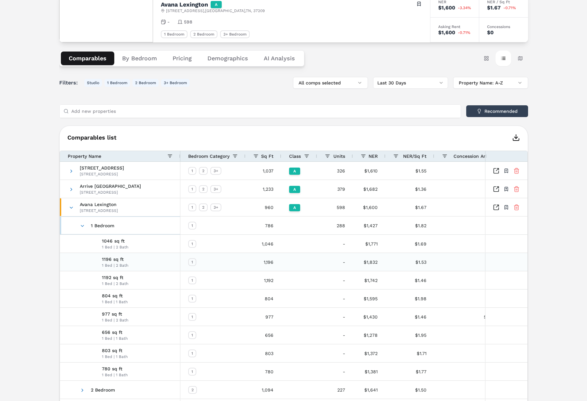
scroll to position [64, 0]
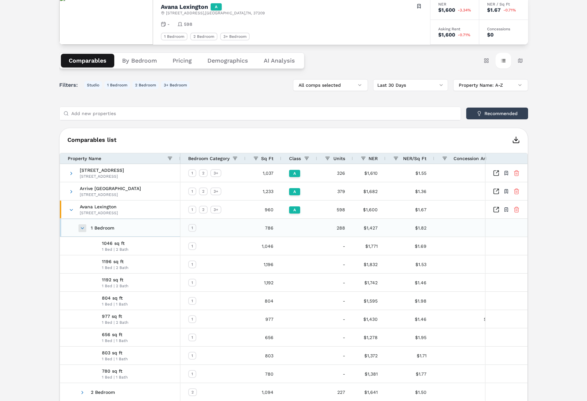
click at [80, 226] on span at bounding box center [82, 227] width 5 height 5
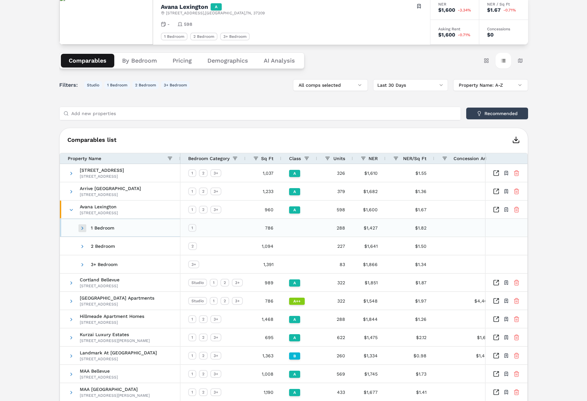
click at [81, 227] on span at bounding box center [82, 227] width 5 height 5
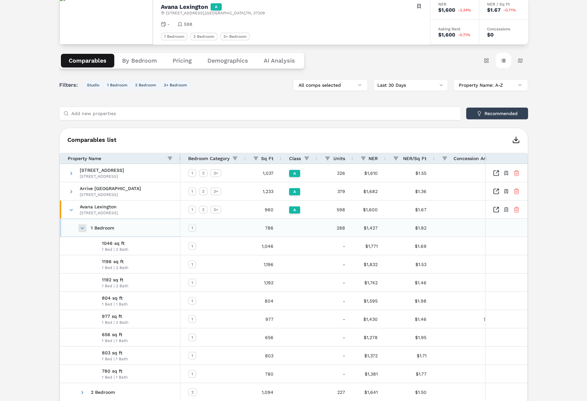
click at [81, 227] on span at bounding box center [82, 227] width 5 height 5
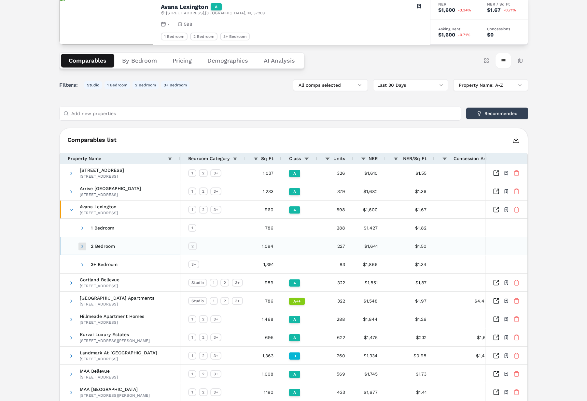
click at [83, 249] on span at bounding box center [82, 246] width 5 height 5
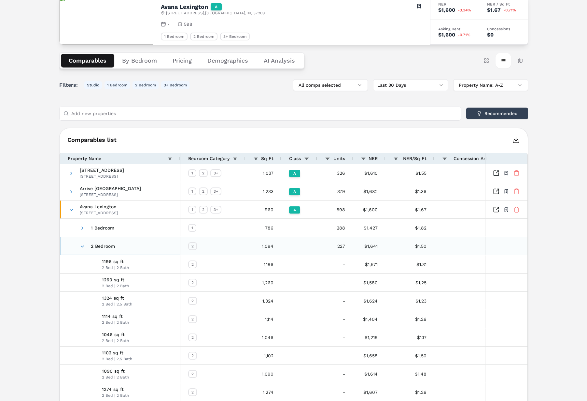
click at [83, 249] on span at bounding box center [82, 246] width 5 height 5
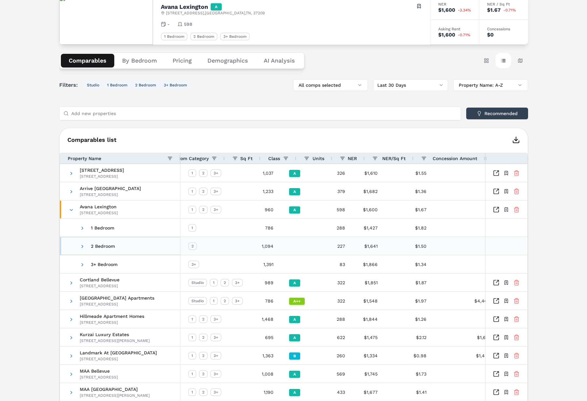
scroll to position [0, 0]
click at [69, 210] on span at bounding box center [71, 209] width 5 height 5
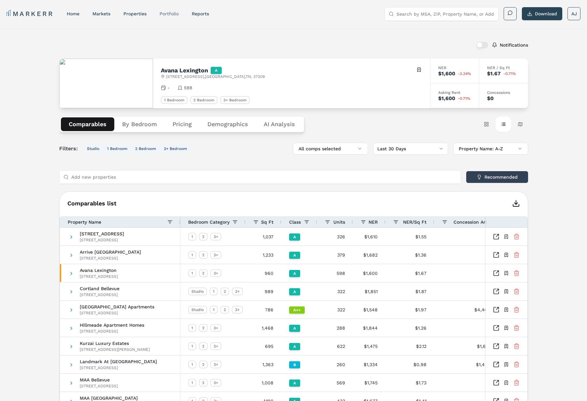
click at [166, 11] on link "Portfolio" at bounding box center [169, 13] width 19 height 5
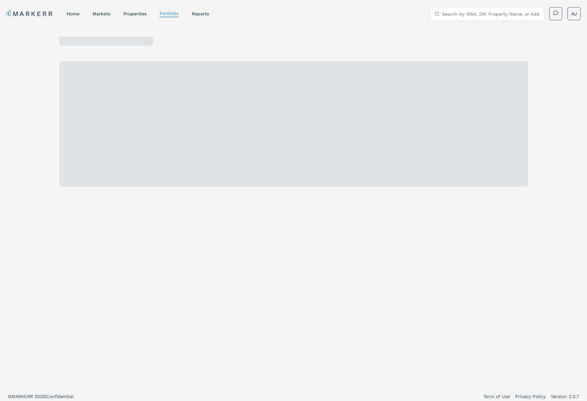
scroll to position [0, 0]
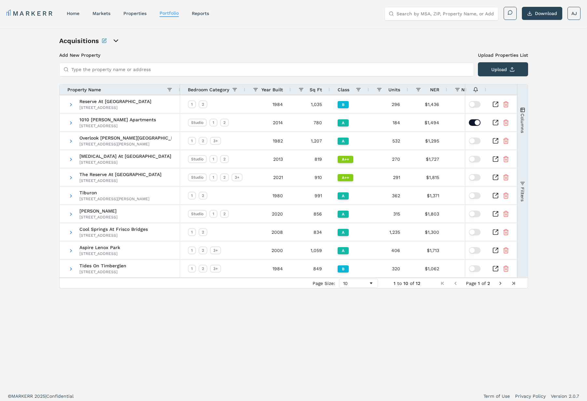
click at [260, 89] on div "Year Built" at bounding box center [270, 89] width 25 height 7
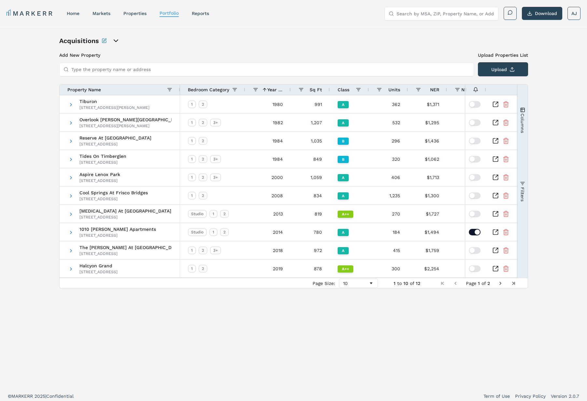
click at [116, 40] on icon "open portfolio options" at bounding box center [116, 41] width 8 height 8
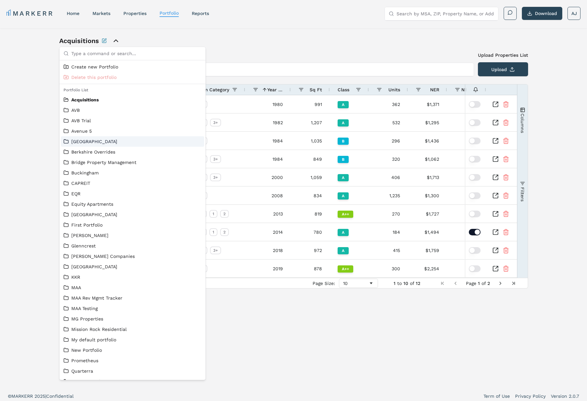
click at [100, 143] on link "Berkshire" at bounding box center [133, 141] width 138 height 7
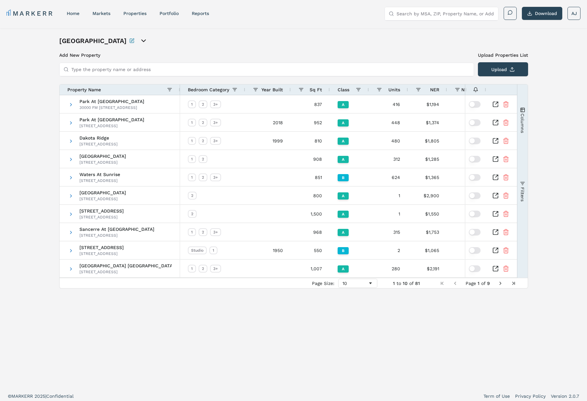
click at [389, 89] on span "Units" at bounding box center [395, 89] width 12 height 5
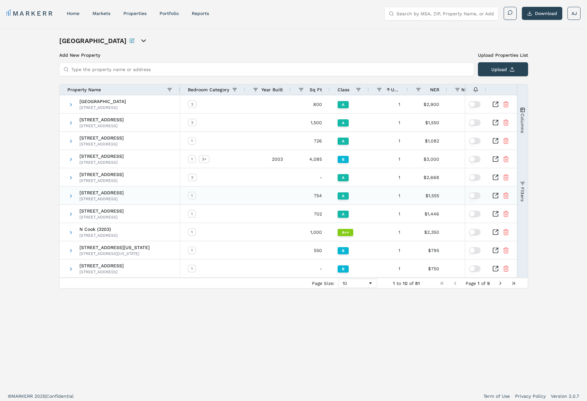
scroll to position [4, 0]
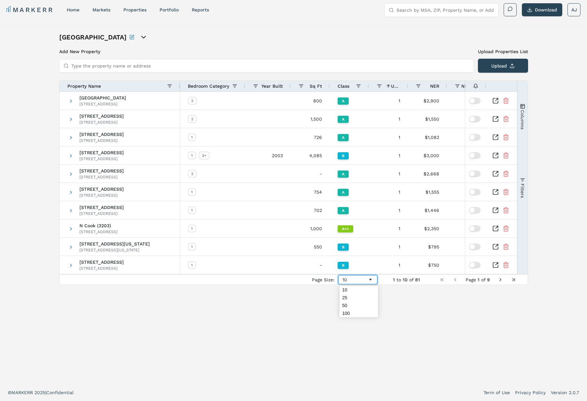
click at [361, 277] on div "10" at bounding box center [355, 279] width 25 height 5
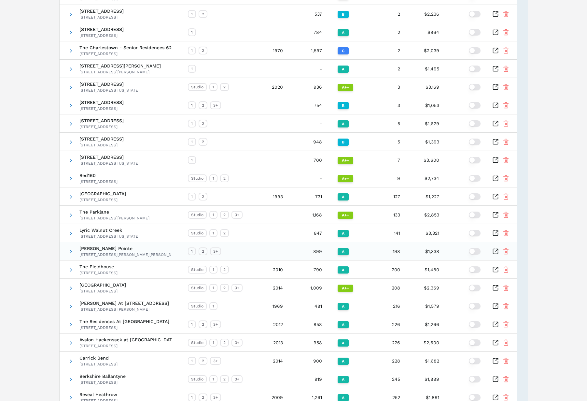
scroll to position [290, 0]
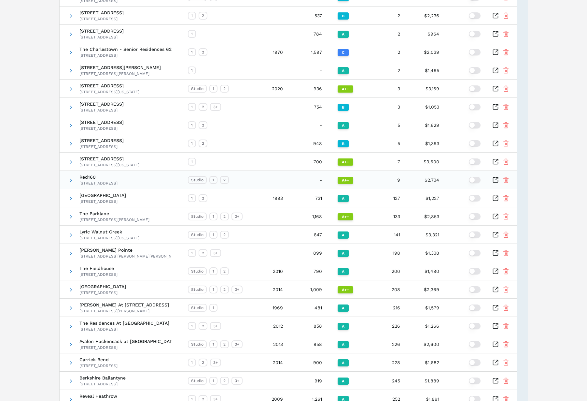
click at [117, 180] on div "16095 Cleveland St, Redmond, WA 98052" at bounding box center [98, 182] width 38 height 5
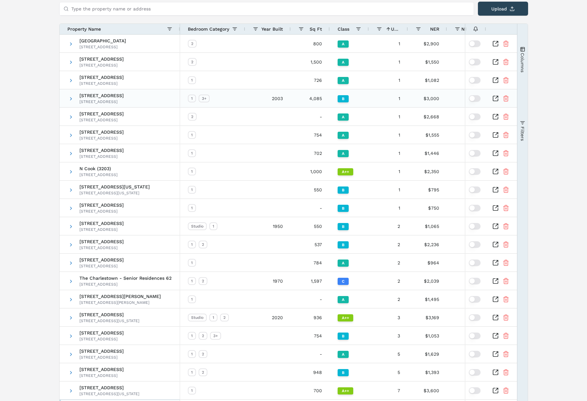
scroll to position [0, 0]
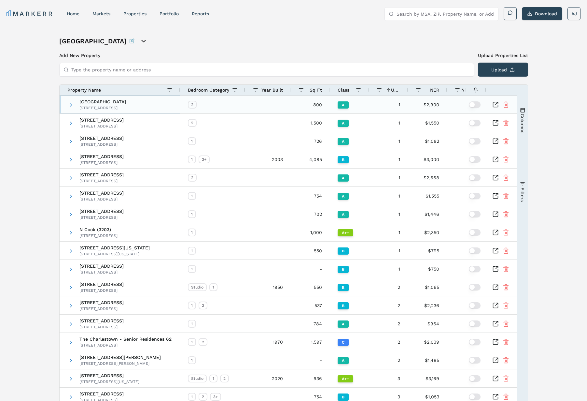
click at [97, 104] on span "1572 Fall Avenue" at bounding box center [102, 101] width 47 height 5
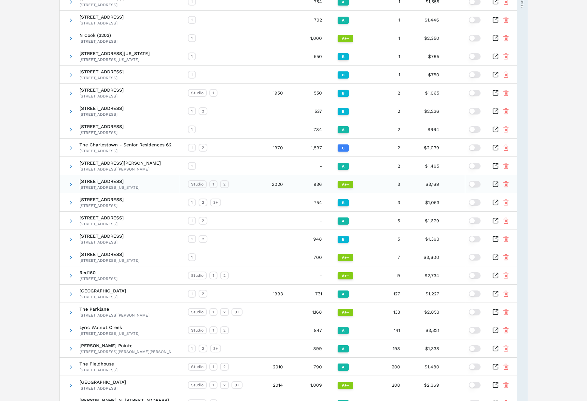
scroll to position [207, 0]
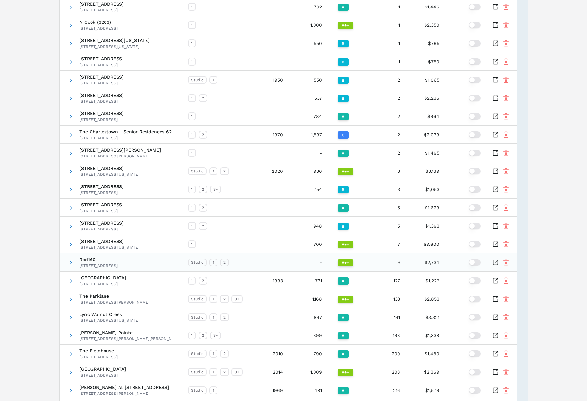
click at [89, 259] on span "Red160" at bounding box center [98, 259] width 38 height 5
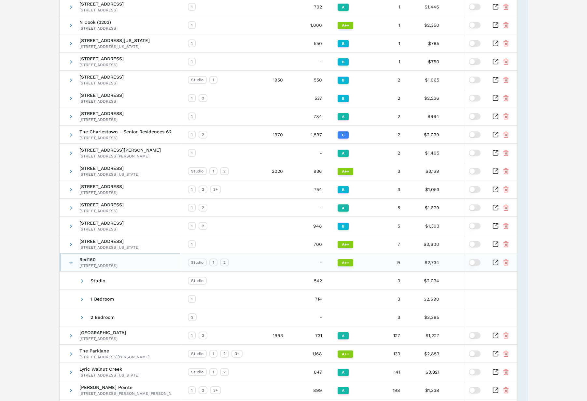
drag, startPoint x: 89, startPoint y: 259, endPoint x: 215, endPoint y: 186, distance: 145.8
click at [89, 259] on span "Red160" at bounding box center [98, 259] width 38 height 5
click at [68, 261] on span at bounding box center [70, 262] width 5 height 5
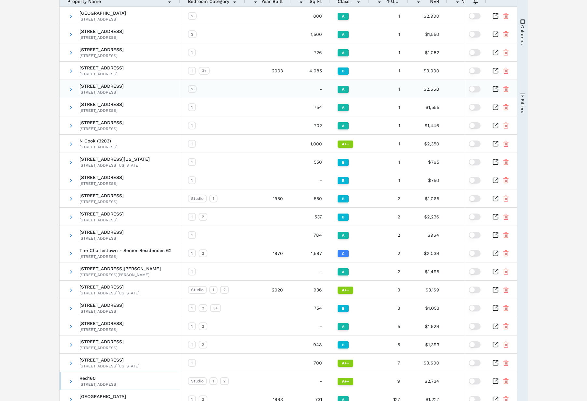
scroll to position [0, 0]
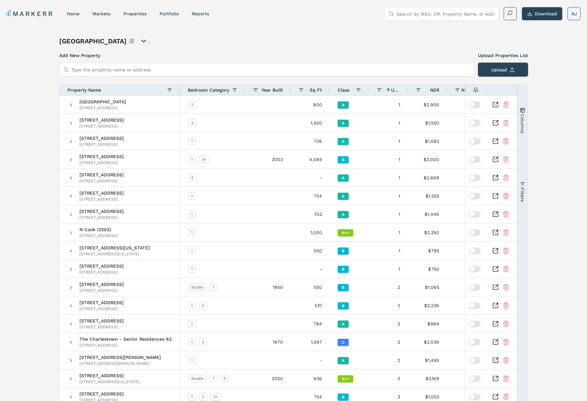
click at [274, 88] on span "Year Built" at bounding box center [273, 89] width 22 height 5
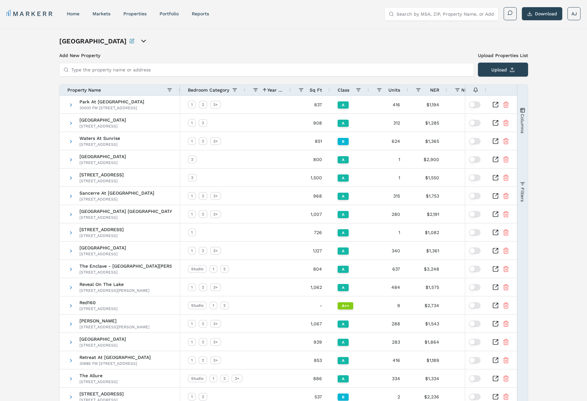
click at [275, 88] on span "Year Built" at bounding box center [275, 89] width 16 height 5
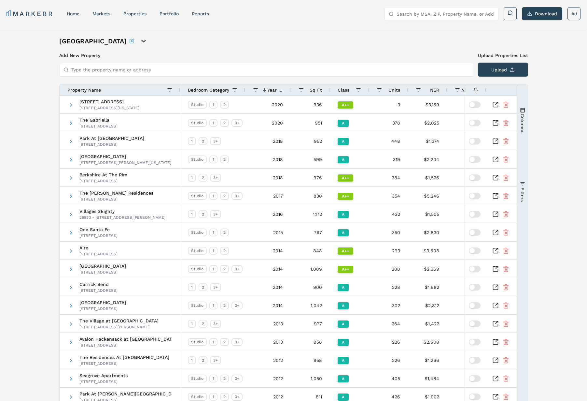
click at [275, 88] on span "Year Built" at bounding box center [275, 89] width 16 height 5
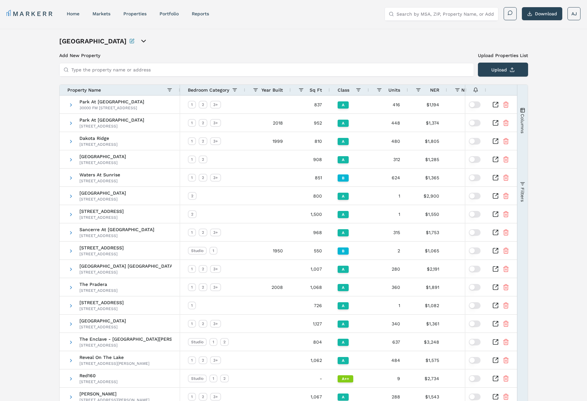
click at [278, 94] on div "Year Built" at bounding box center [268, 90] width 30 height 10
click at [275, 89] on span "Year Built" at bounding box center [273, 89] width 22 height 5
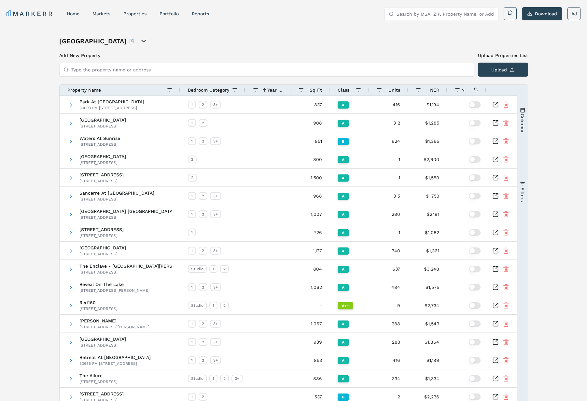
click at [383, 87] on div "Units" at bounding box center [391, 89] width 18 height 7
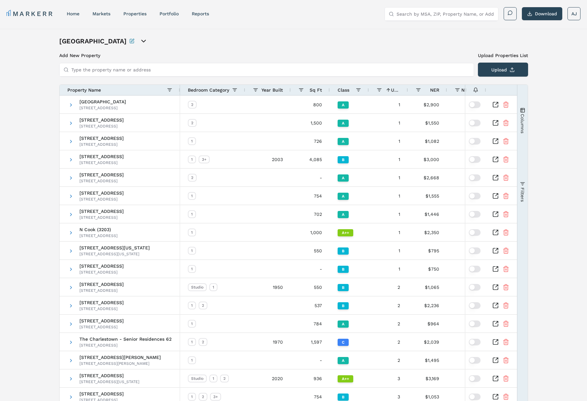
click at [112, 44] on div "Berkshire" at bounding box center [132, 40] width 147 height 9
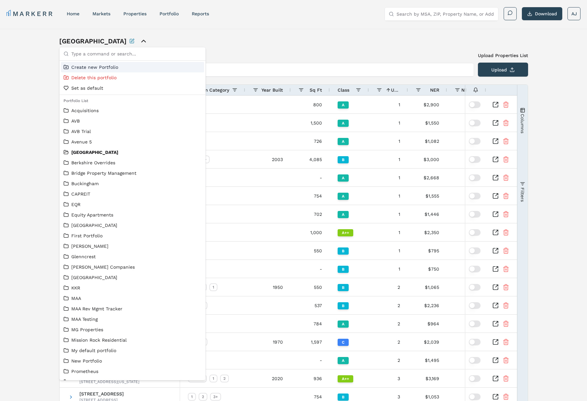
click at [140, 41] on icon "close portfolio options" at bounding box center [144, 41] width 8 height 8
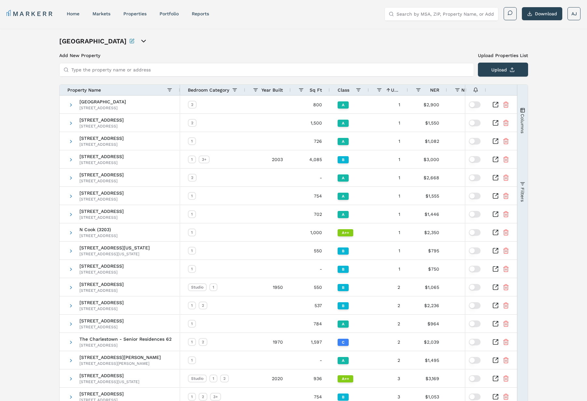
click at [140, 41] on icon "open portfolio options" at bounding box center [144, 41] width 8 height 8
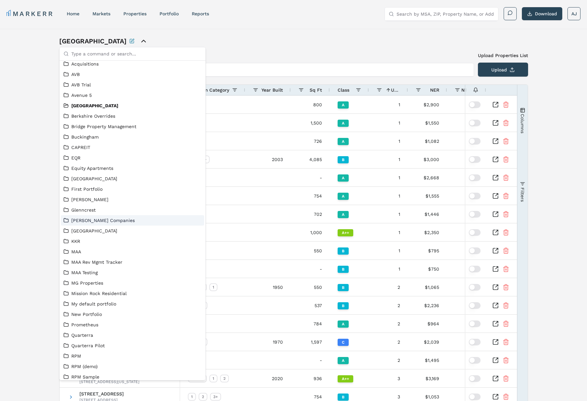
scroll to position [51, 0]
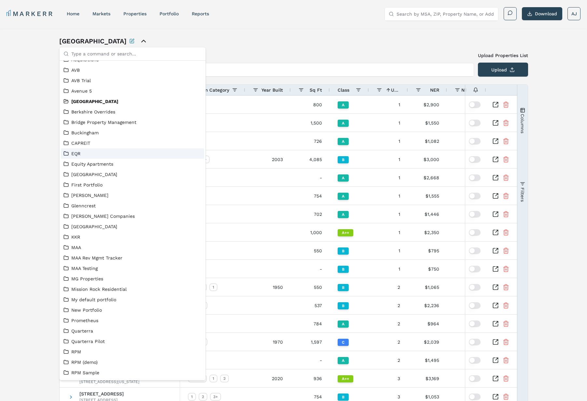
click at [80, 154] on link "EQR" at bounding box center [133, 153] width 138 height 7
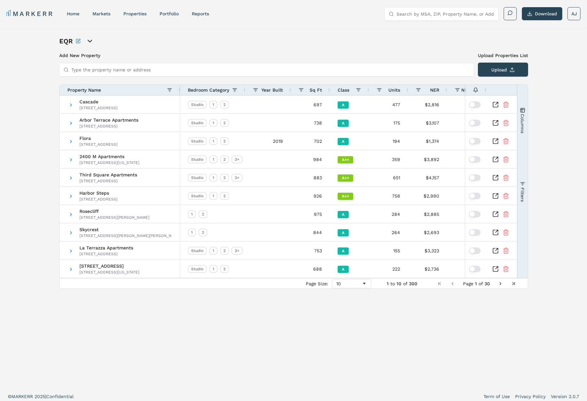
click at [273, 90] on span "Year Built" at bounding box center [273, 89] width 22 height 5
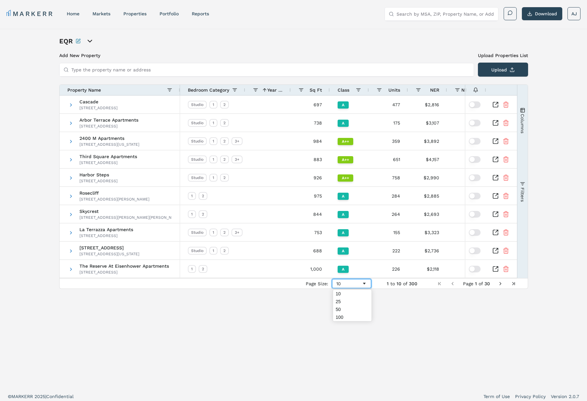
click at [358, 287] on div "10" at bounding box center [351, 283] width 39 height 9
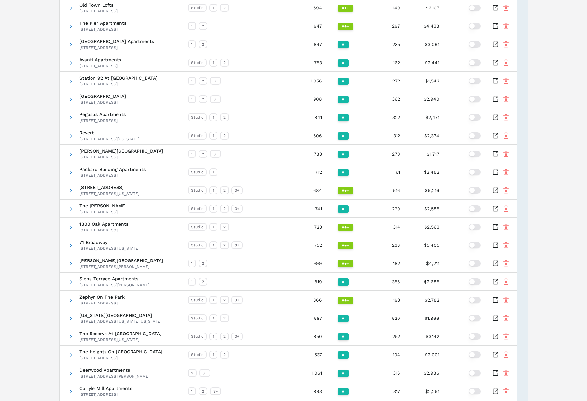
scroll to position [1555, 0]
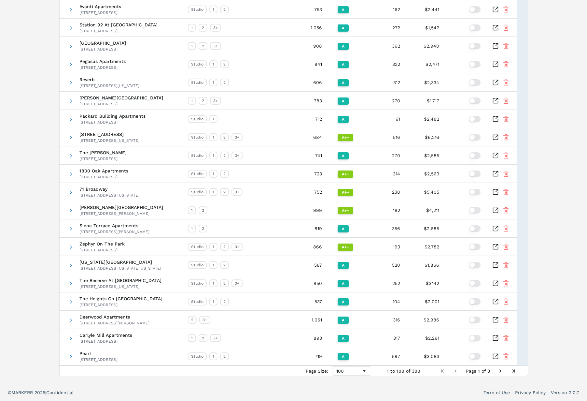
click at [500, 372] on span "Next Page" at bounding box center [500, 370] width 5 height 5
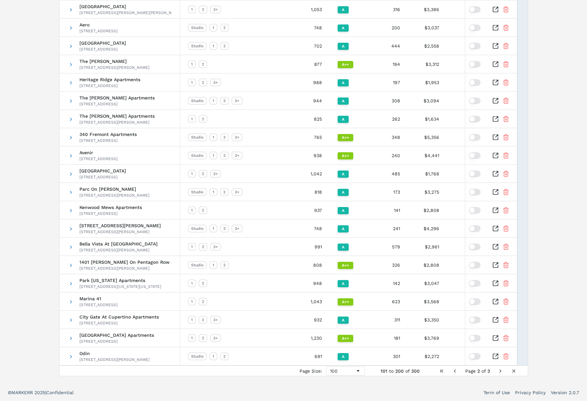
click at [499, 370] on span "Next Page" at bounding box center [500, 370] width 5 height 5
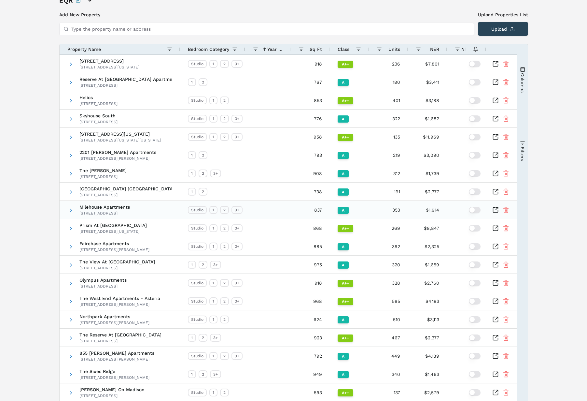
scroll to position [0, 0]
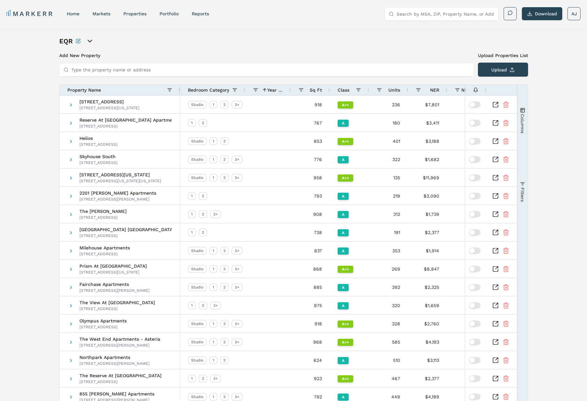
click at [393, 92] on div "Units" at bounding box center [391, 89] width 18 height 7
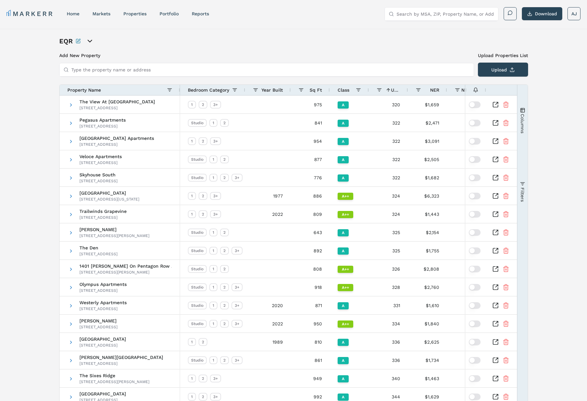
click at [395, 92] on span "Units" at bounding box center [395, 89] width 9 height 5
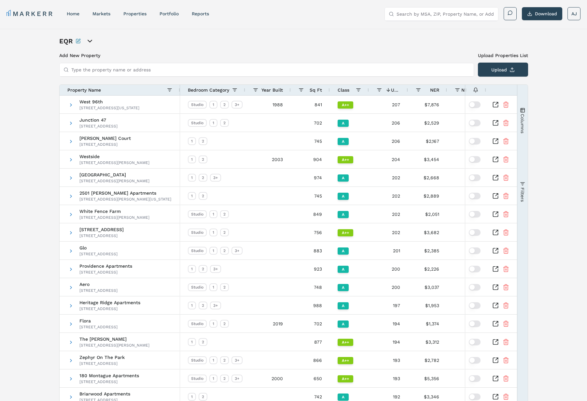
click at [393, 91] on span "Units" at bounding box center [395, 89] width 9 height 5
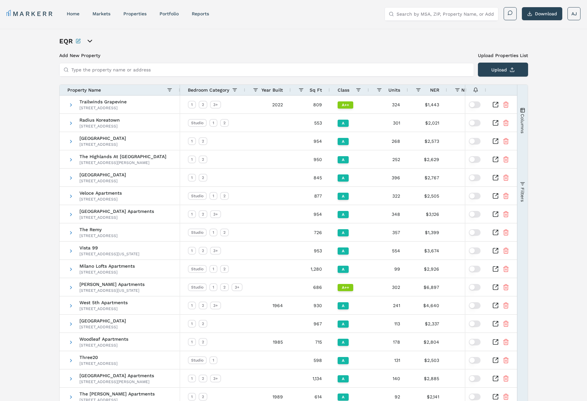
click at [392, 92] on span "Units" at bounding box center [395, 89] width 12 height 5
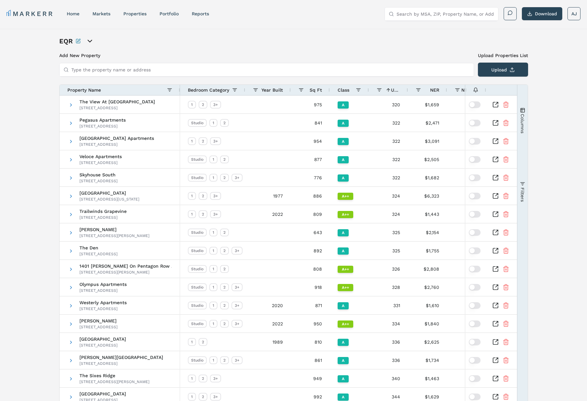
click at [389, 90] on span at bounding box center [388, 89] width 5 height 5
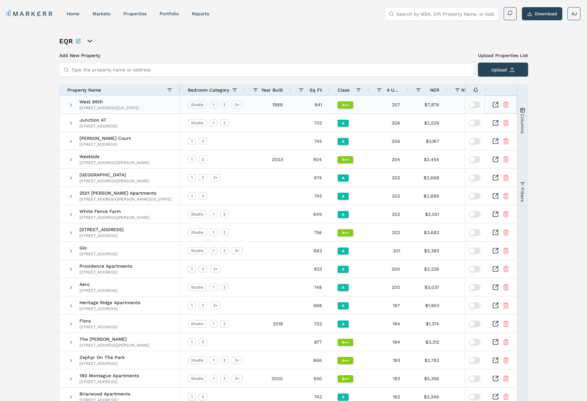
click at [495, 105] on icon "Inspect Comparable" at bounding box center [496, 104] width 7 height 7
click at [495, 122] on icon "Inspect Comparable" at bounding box center [496, 123] width 7 height 7
